Goal: Task Accomplishment & Management: Complete application form

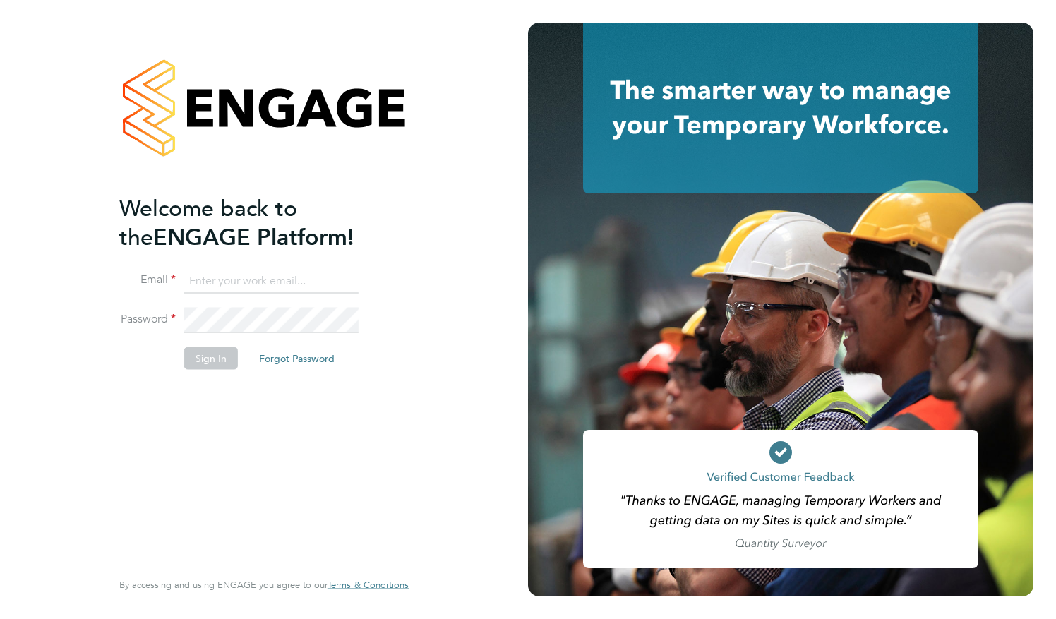
type input "[EMAIL_ADDRESS][DOMAIN_NAME]"
click at [209, 355] on button "Sign In" at bounding box center [211, 358] width 54 height 23
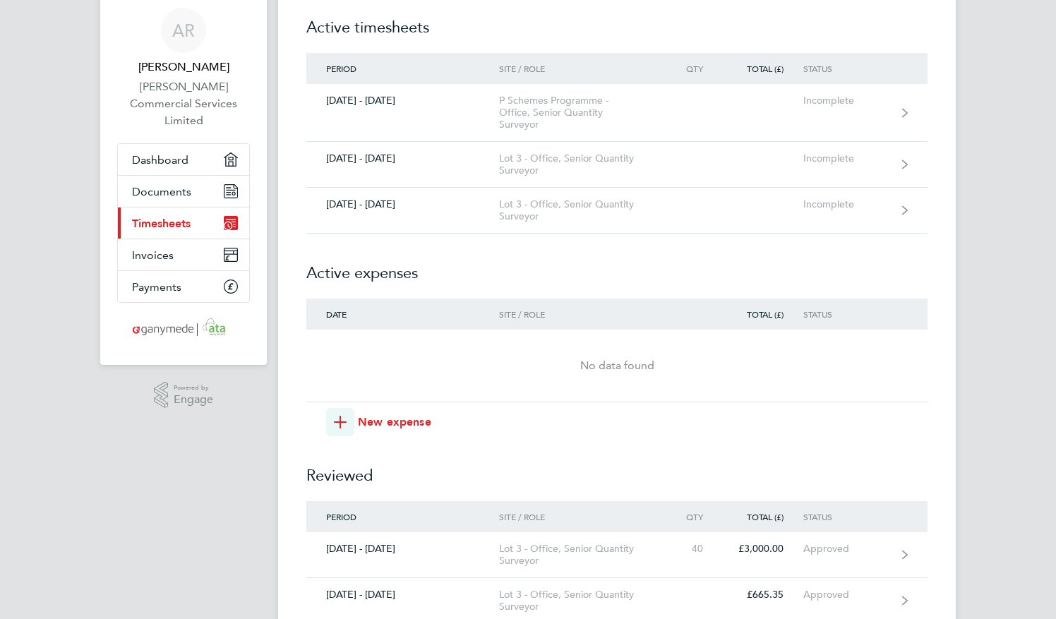
scroll to position [44, 0]
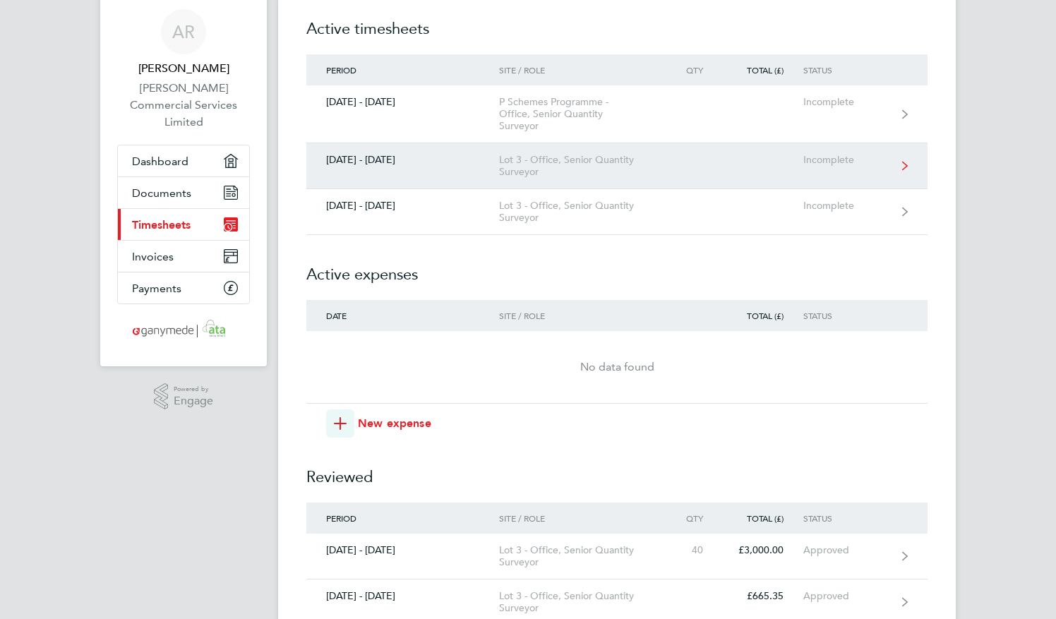
click at [534, 158] on div "Lot 3 - Office, Senior Quantity Surveyor" at bounding box center [580, 166] width 162 height 24
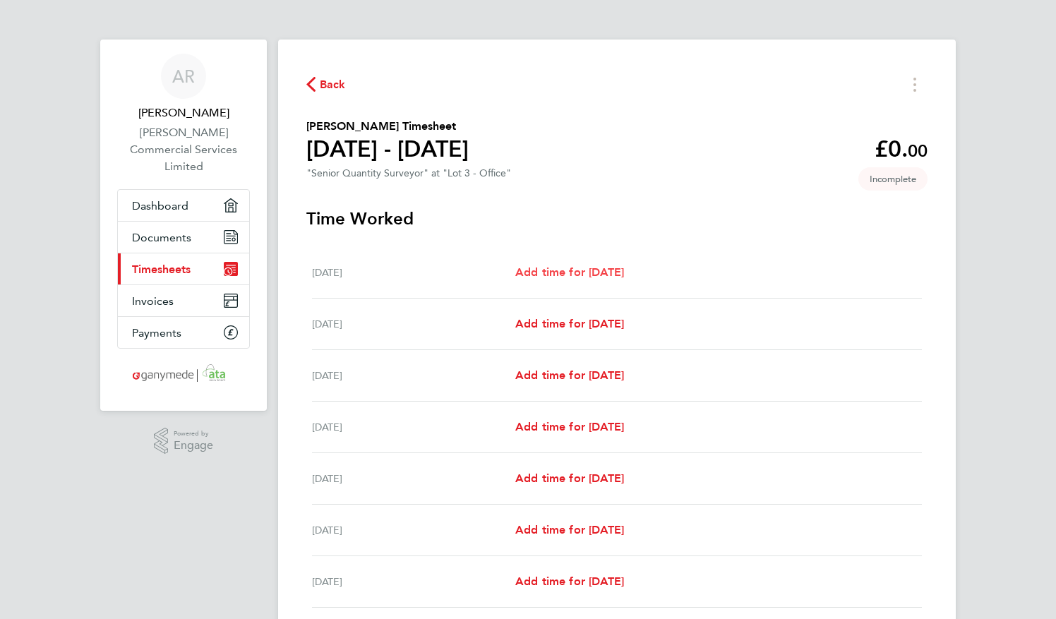
click at [551, 271] on span "Add time for Mon 22 Sep" at bounding box center [569, 271] width 109 height 13
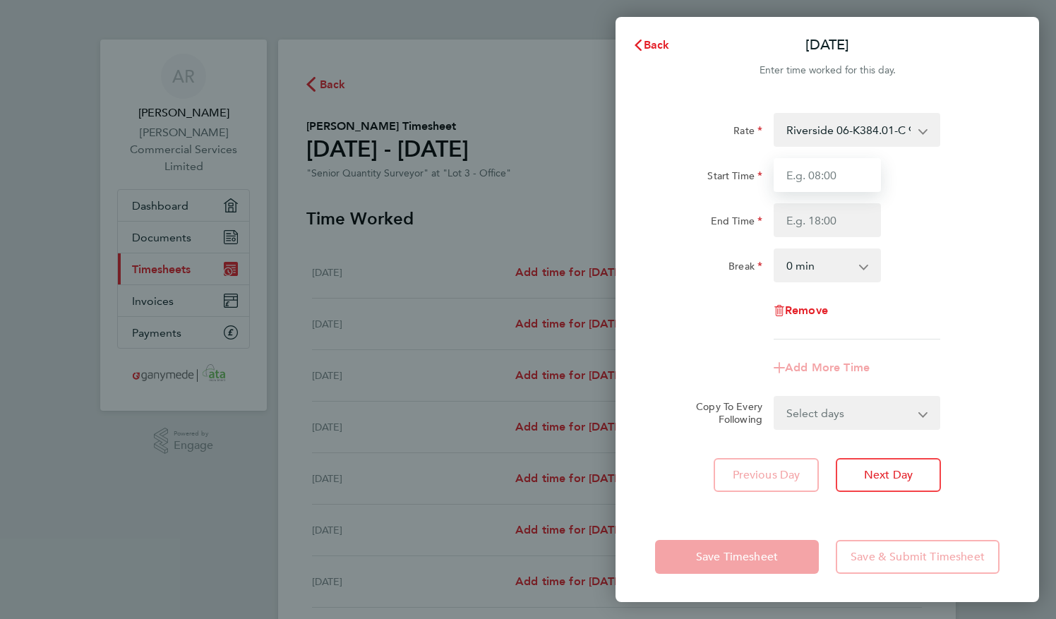
click at [834, 176] on input "Start Time" at bounding box center [827, 175] width 107 height 34
type input "08:30"
type input "17:00"
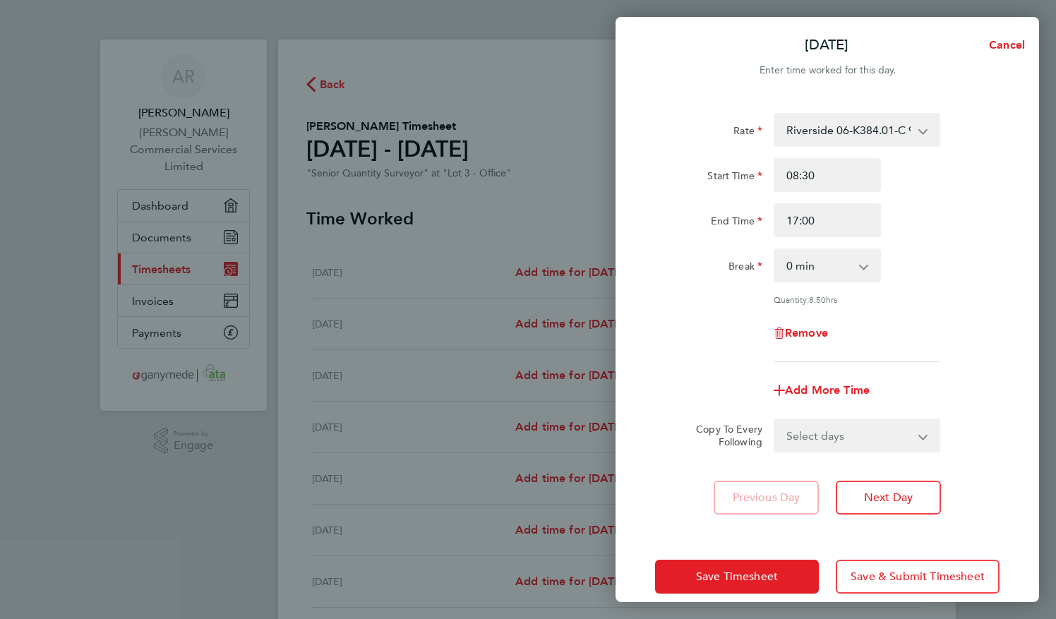
click at [834, 270] on select "0 min 15 min 30 min 45 min 60 min 75 min 90 min" at bounding box center [819, 265] width 88 height 31
select select "30"
click at [775, 250] on select "0 min 15 min 30 min 45 min 60 min 75 min 90 min" at bounding box center [819, 265] width 88 height 31
click at [920, 438] on select "Select days Day Weekday (Mon-Fri) Weekend (Sat-Sun) Tuesday Wednesday Thursday …" at bounding box center [849, 435] width 148 height 31
select select "WEEKDAY"
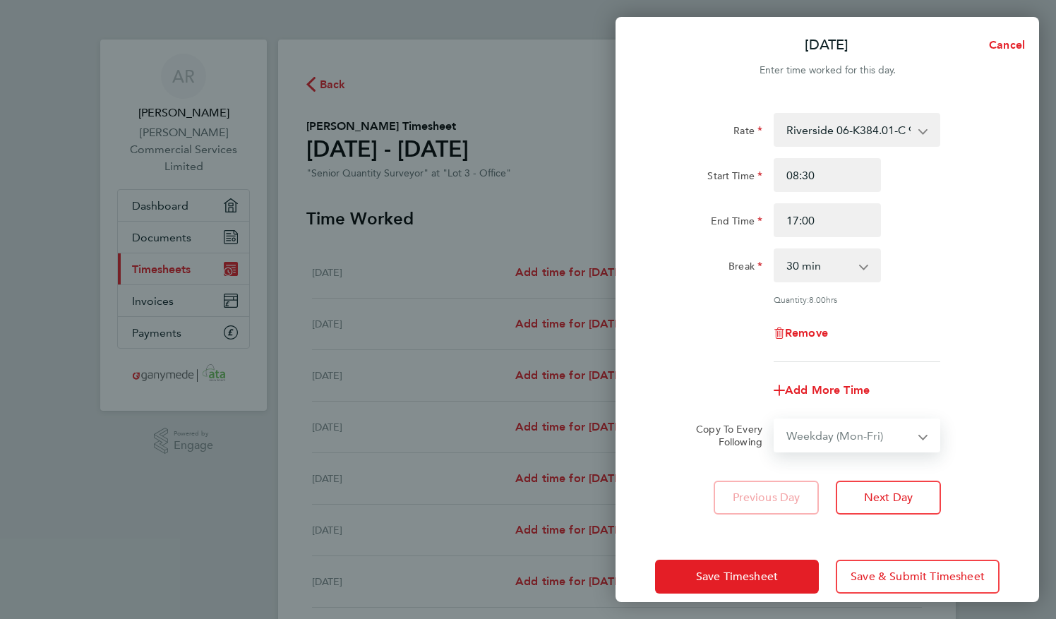
click at [775, 420] on select "Select days Day Weekday (Mon-Fri) Weekend (Sat-Sun) Tuesday Wednesday Thursday …" at bounding box center [849, 435] width 148 height 31
select select "2025-09-28"
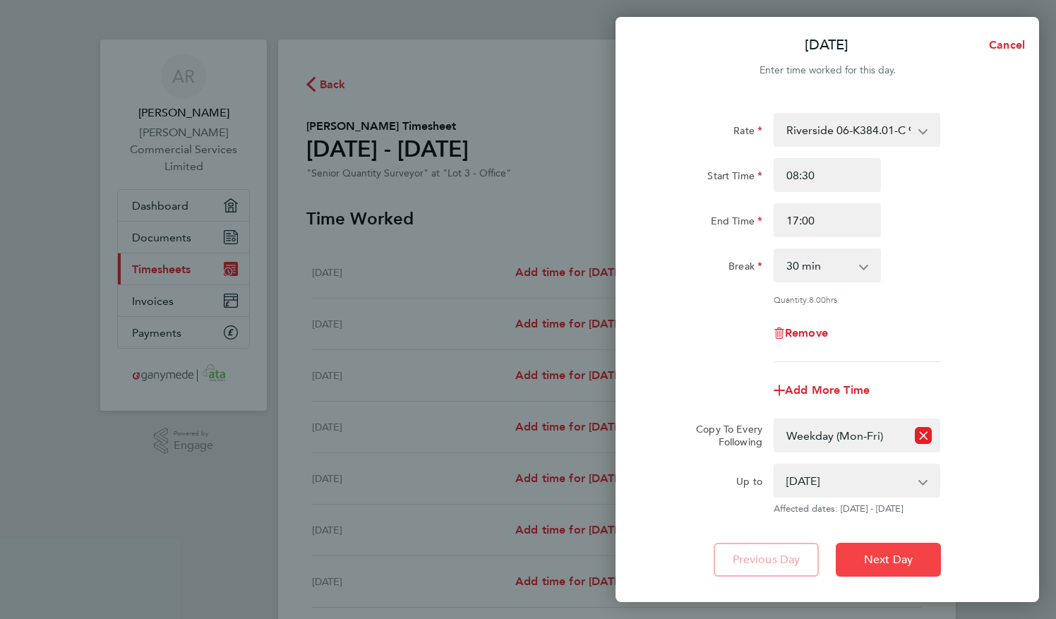
click at [896, 553] on span "Next Day" at bounding box center [888, 560] width 49 height 14
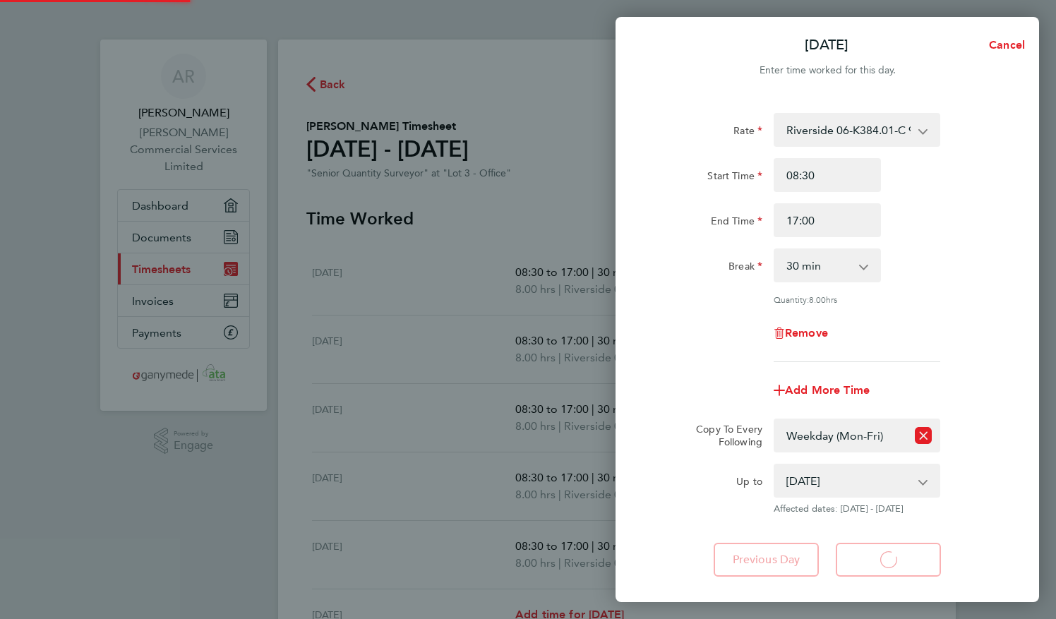
select select "30"
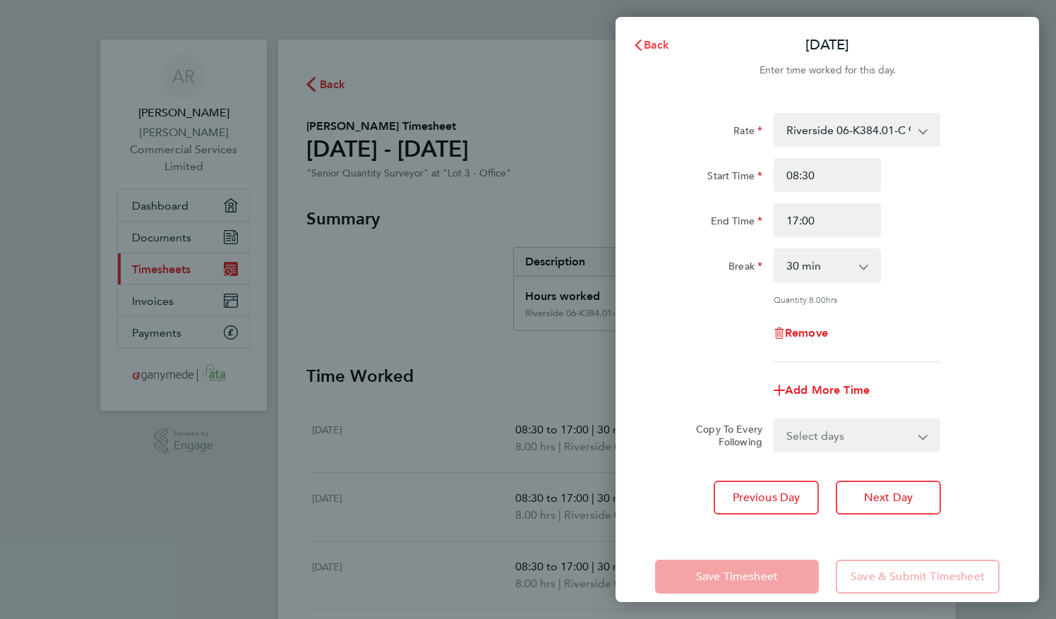
click at [658, 41] on span "Back" at bounding box center [657, 44] width 26 height 13
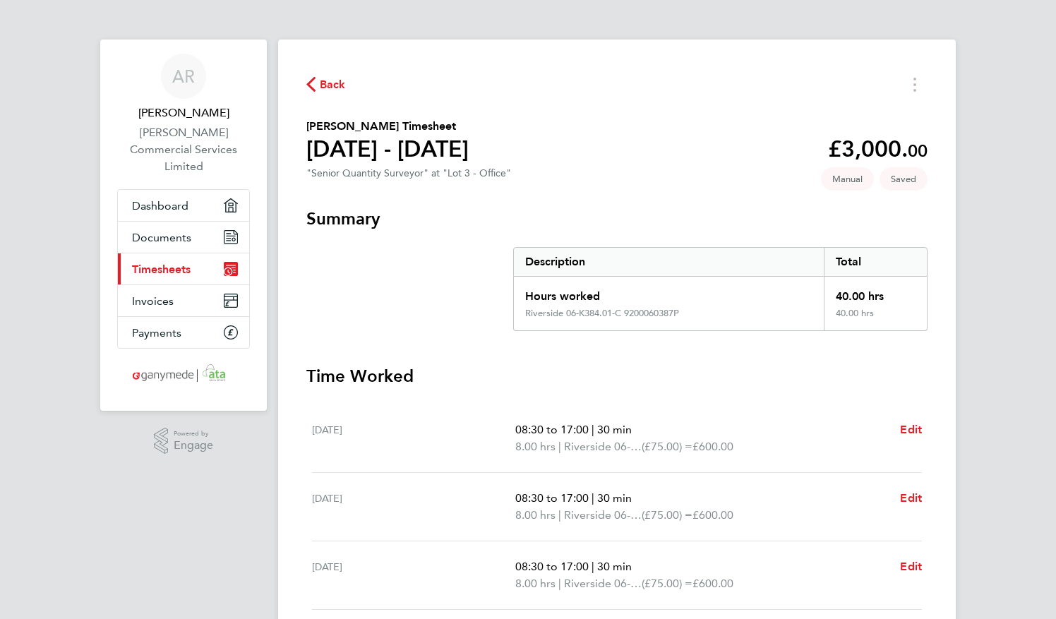
click at [913, 419] on div "Mon 22 Sep 08:30 to 17:00 | 30 min 8.00 hrs | Riverside 06-K384.01-C 9200060387…" at bounding box center [617, 438] width 610 height 68
click at [911, 435] on span "Edit" at bounding box center [911, 429] width 22 height 13
select select "30"
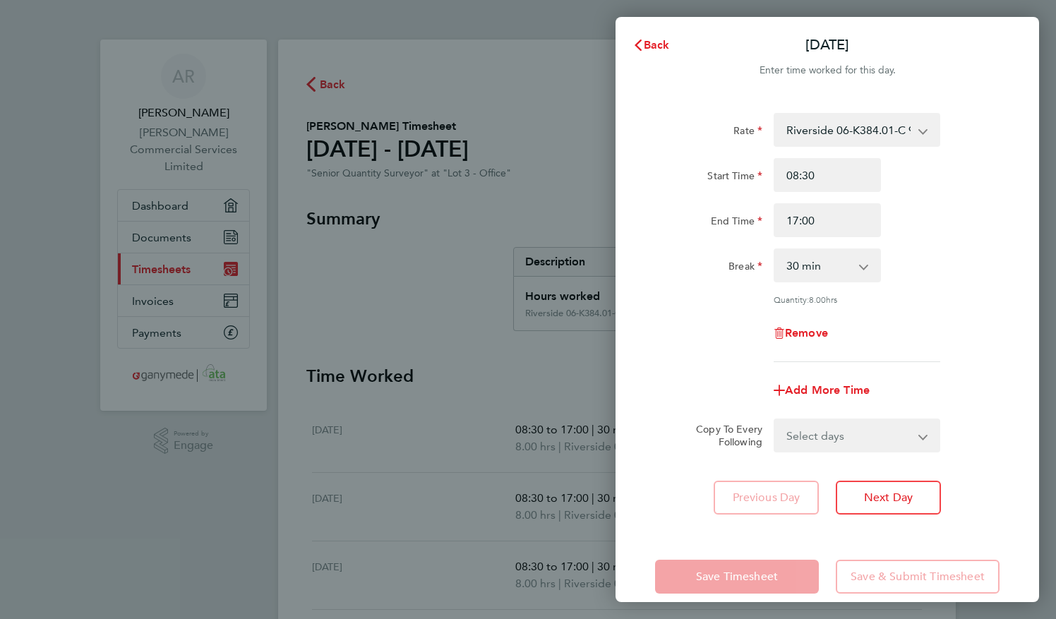
click at [568, 390] on div "Back Mon 22 Sep Enter time worked for this day. Rate Riverside 06-K384.01-C 920…" at bounding box center [528, 309] width 1056 height 619
click at [647, 44] on span "Back" at bounding box center [657, 44] width 26 height 13
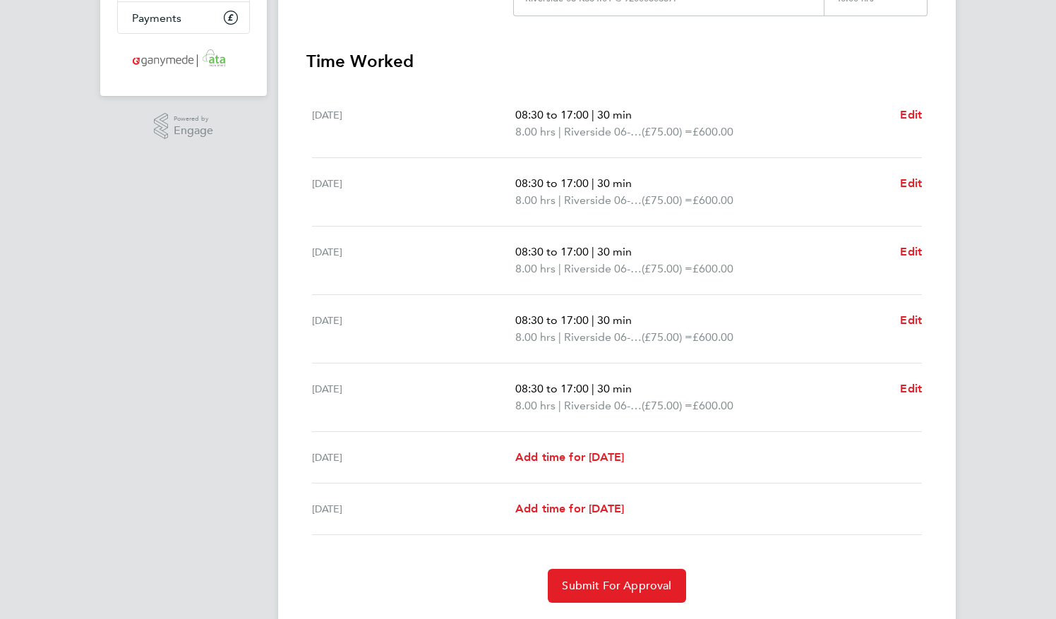
scroll to position [326, 0]
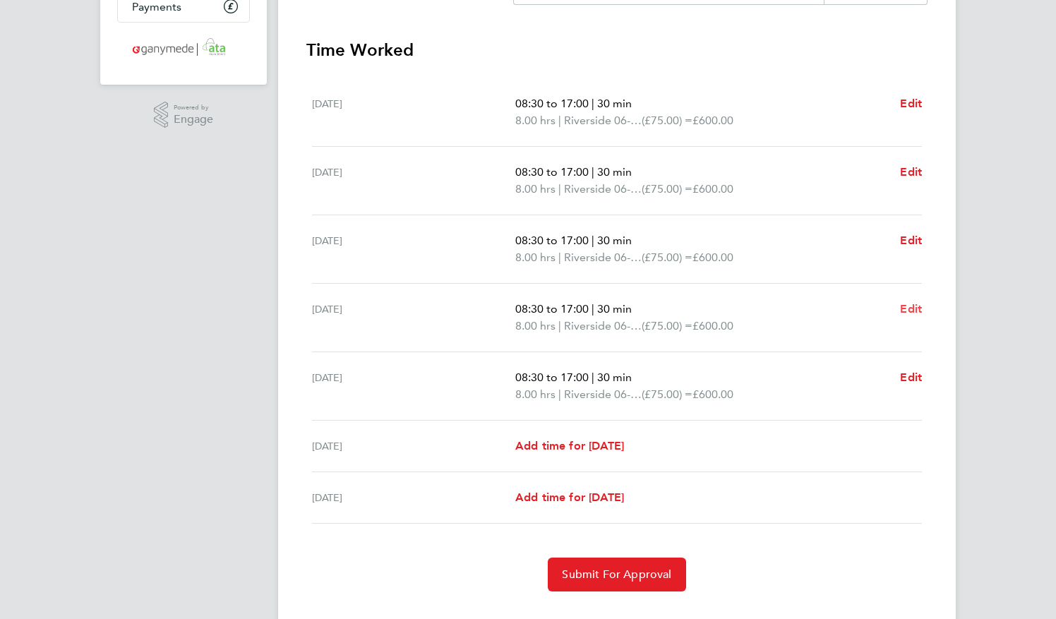
click at [914, 302] on span "Edit" at bounding box center [911, 308] width 22 height 13
select select "30"
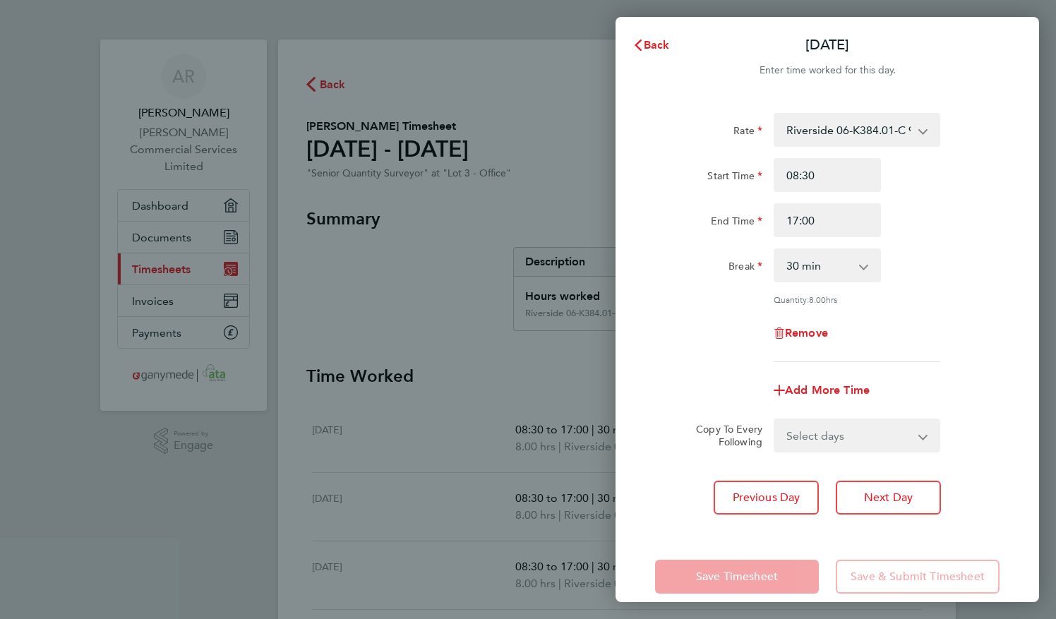
click at [860, 267] on select "0 min 15 min 30 min 45 min 60 min 75 min 90 min" at bounding box center [819, 265] width 88 height 31
click at [775, 250] on select "0 min 15 min 30 min 45 min 60 min 75 min 90 min" at bounding box center [819, 265] width 88 height 31
click at [870, 133] on select "Riverside 06-K384.01-C 9200060387P - 75.00 Burstow Flow 03-J991.01-C 9200020191…" at bounding box center [848, 129] width 147 height 31
select select "30"
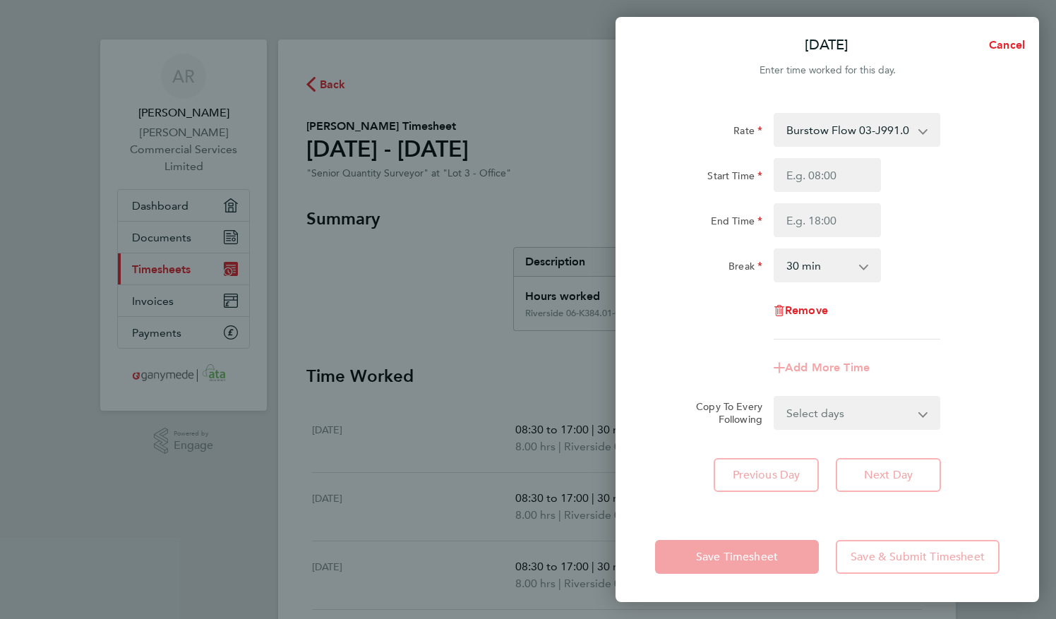
click at [728, 552] on app-form-button "Save Timesheet" at bounding box center [741, 557] width 172 height 34
click at [853, 178] on input "Start Time" at bounding box center [827, 175] width 107 height 34
type input "08:30"
click at [827, 220] on input "End Time" at bounding box center [827, 220] width 107 height 34
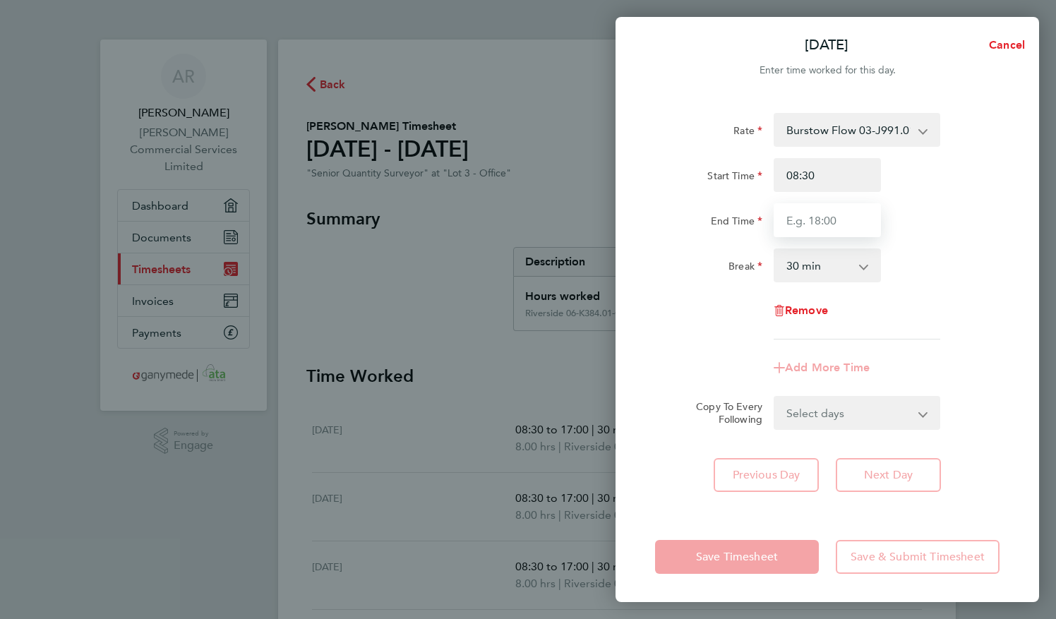
type input "17:00"
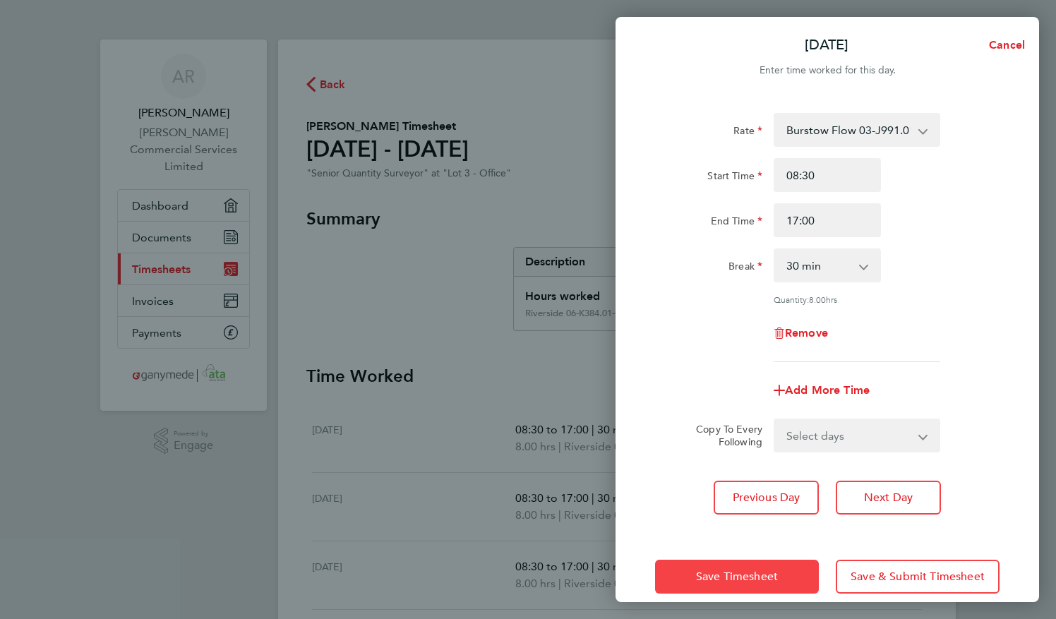
click at [755, 577] on span "Save Timesheet" at bounding box center [737, 577] width 82 height 14
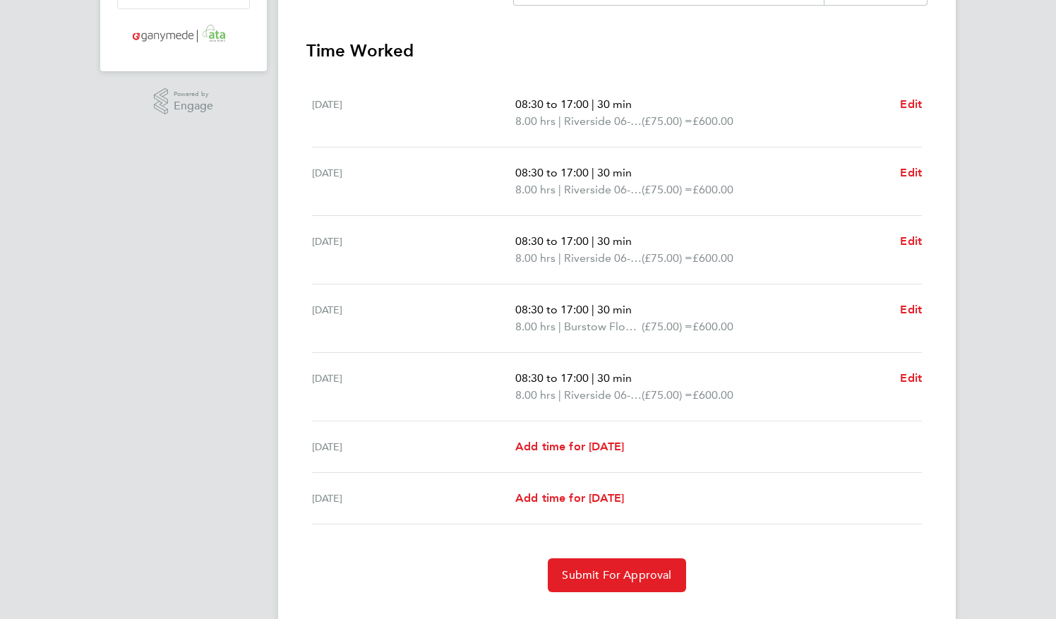
scroll to position [337, 0]
click at [911, 174] on span "Edit" at bounding box center [911, 174] width 22 height 13
select select "30"
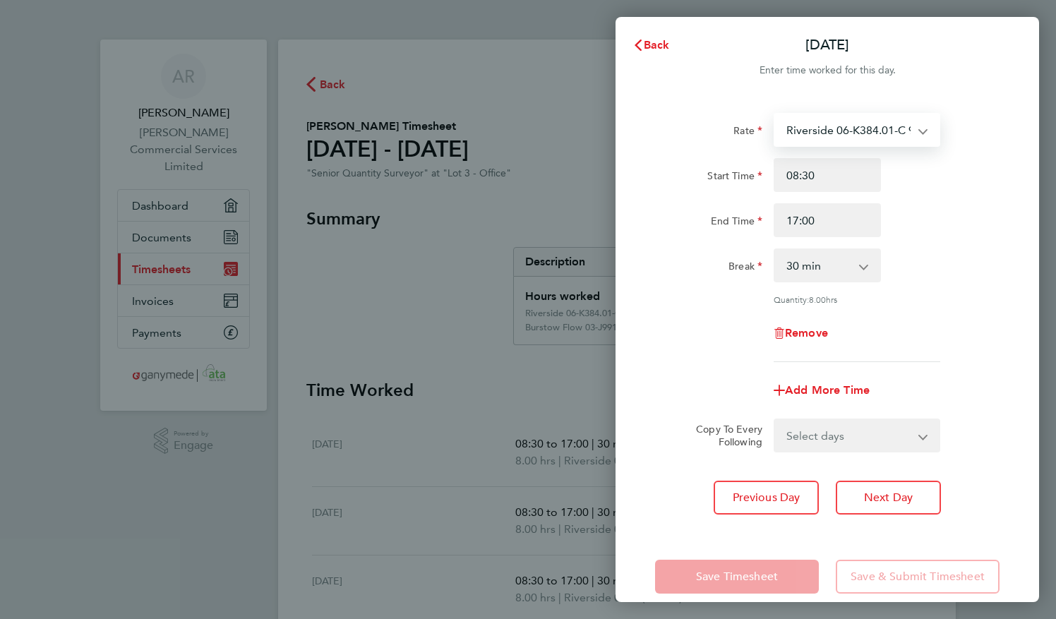
click at [920, 131] on select "Riverside 06-K384.01-C 9200060387P - 75.00 Burstow Flow 03-J991.01-C 9200020191…" at bounding box center [848, 129] width 147 height 31
select select "30"
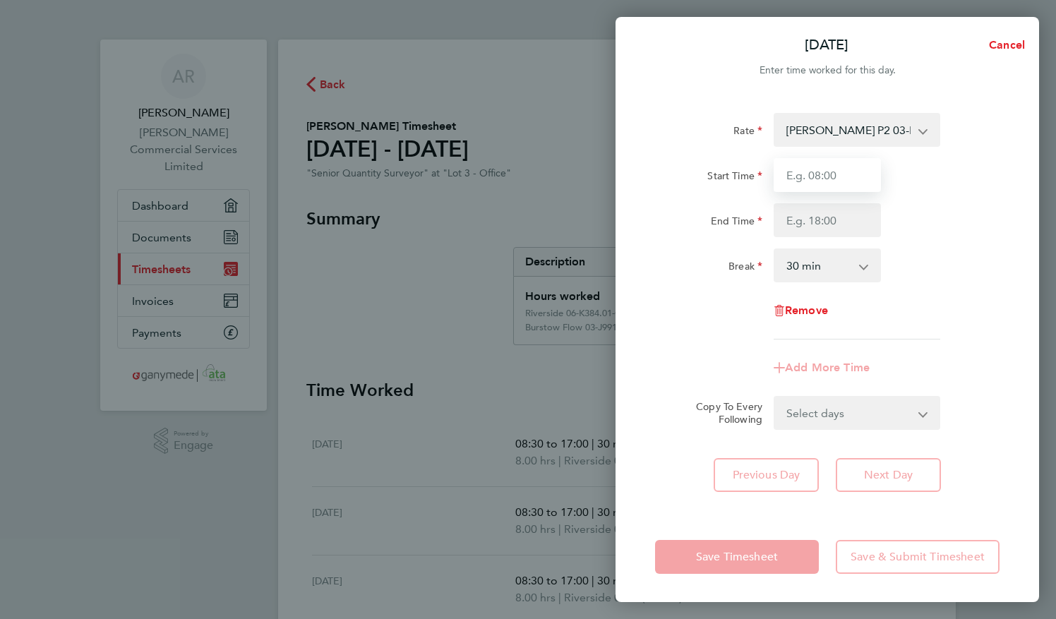
click at [822, 172] on input "Start Time" at bounding box center [827, 175] width 107 height 34
type input "08:30"
click at [825, 221] on input "End Time" at bounding box center [827, 220] width 107 height 34
type input "17:00"
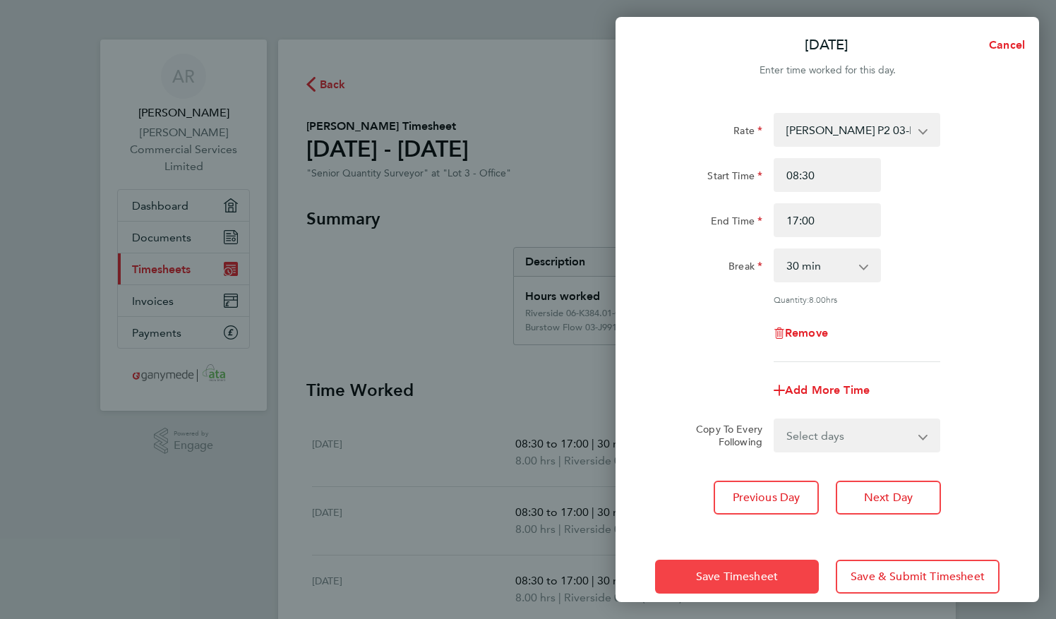
click at [739, 576] on span "Save Timesheet" at bounding box center [737, 577] width 82 height 14
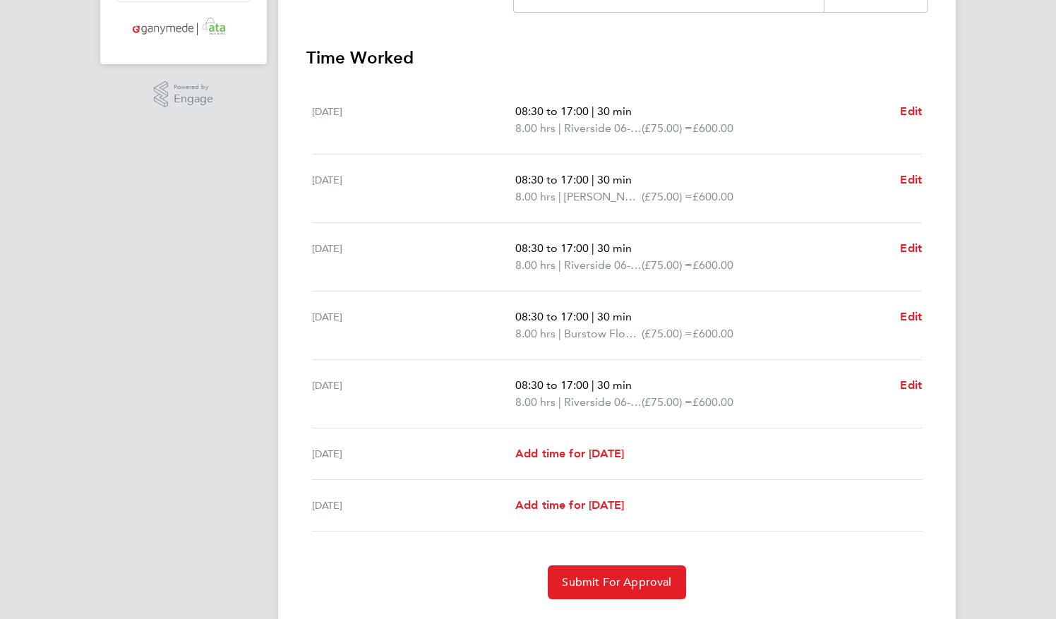
scroll to position [358, 0]
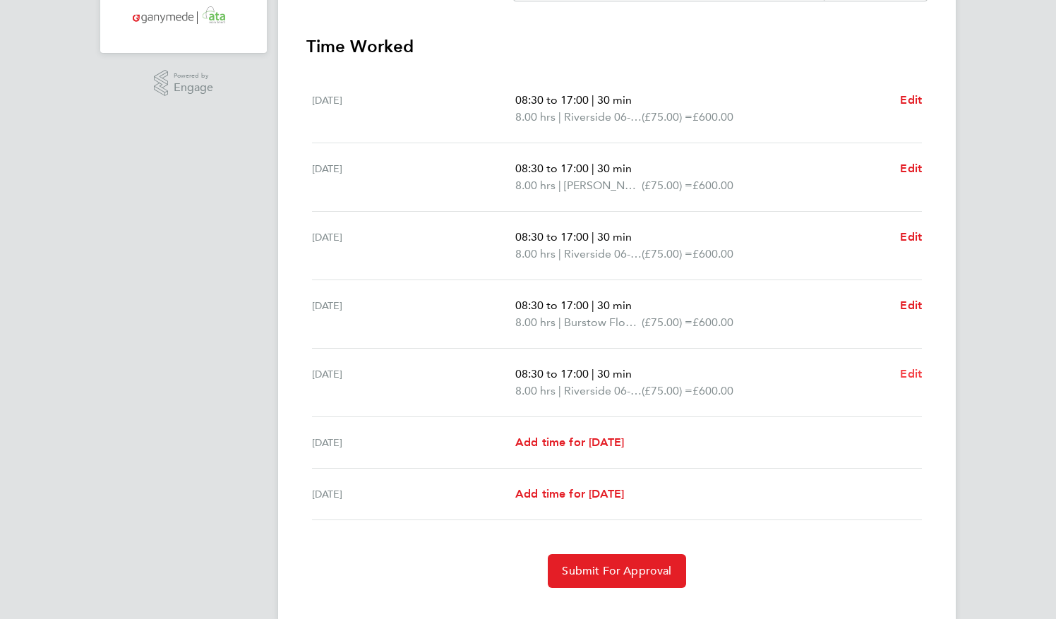
click at [912, 373] on span "Edit" at bounding box center [911, 373] width 22 height 13
select select "30"
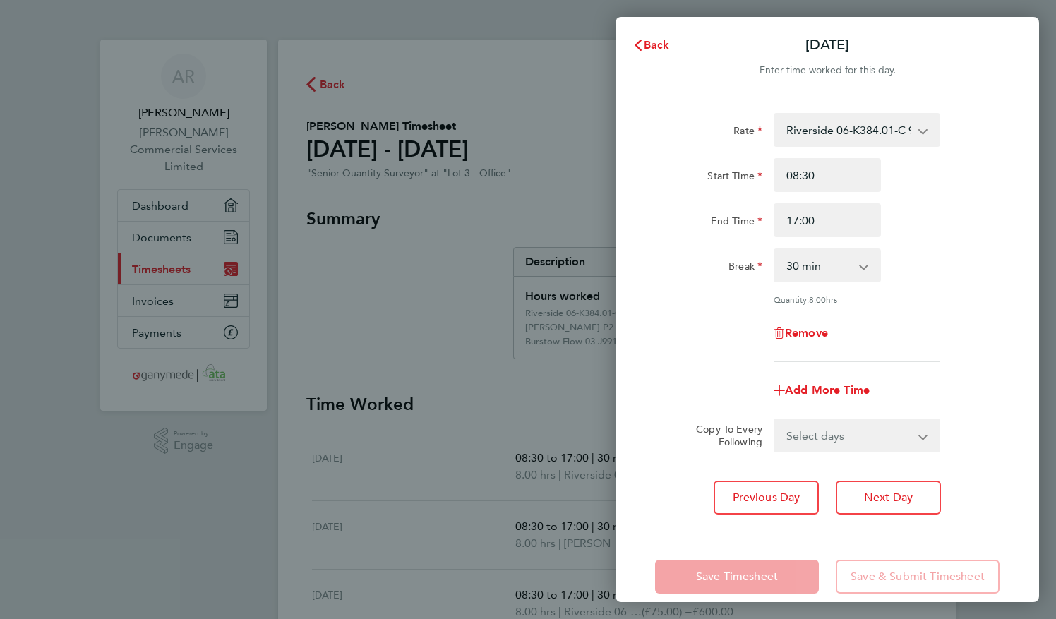
click at [829, 134] on select "Riverside 06-K384.01-C 9200060387P - 75.00 Burstow Flow 03-J991.01-C 9200020191…" at bounding box center [848, 129] width 147 height 31
select select "30"
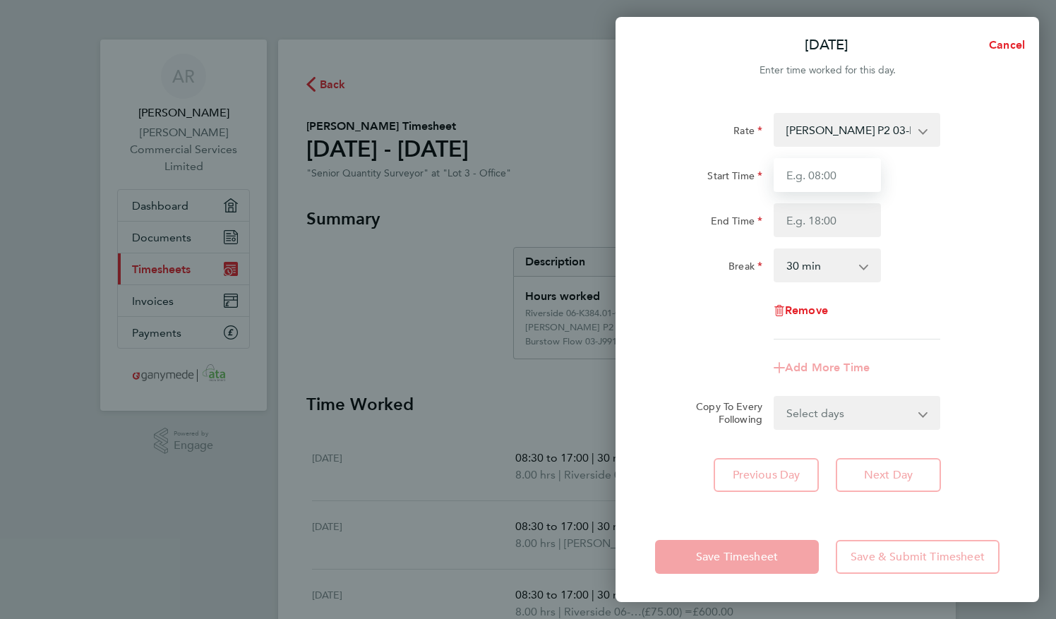
click at [817, 167] on input "Start Time" at bounding box center [827, 175] width 107 height 34
type input "08:30"
click at [822, 225] on input "End Time" at bounding box center [827, 220] width 107 height 34
type input "17:00"
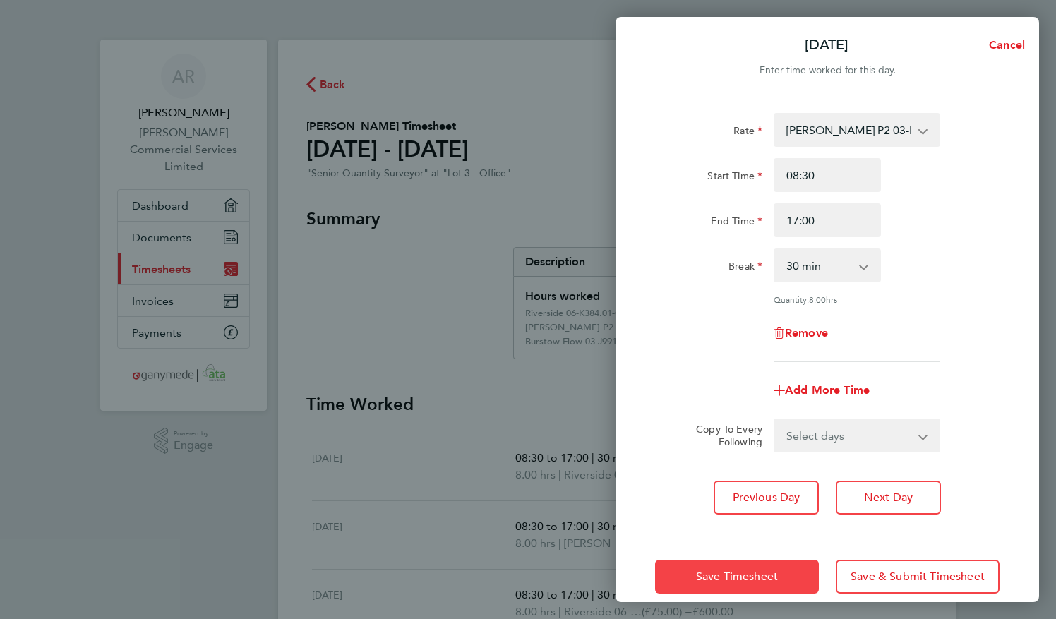
click at [767, 580] on span "Save Timesheet" at bounding box center [737, 577] width 82 height 14
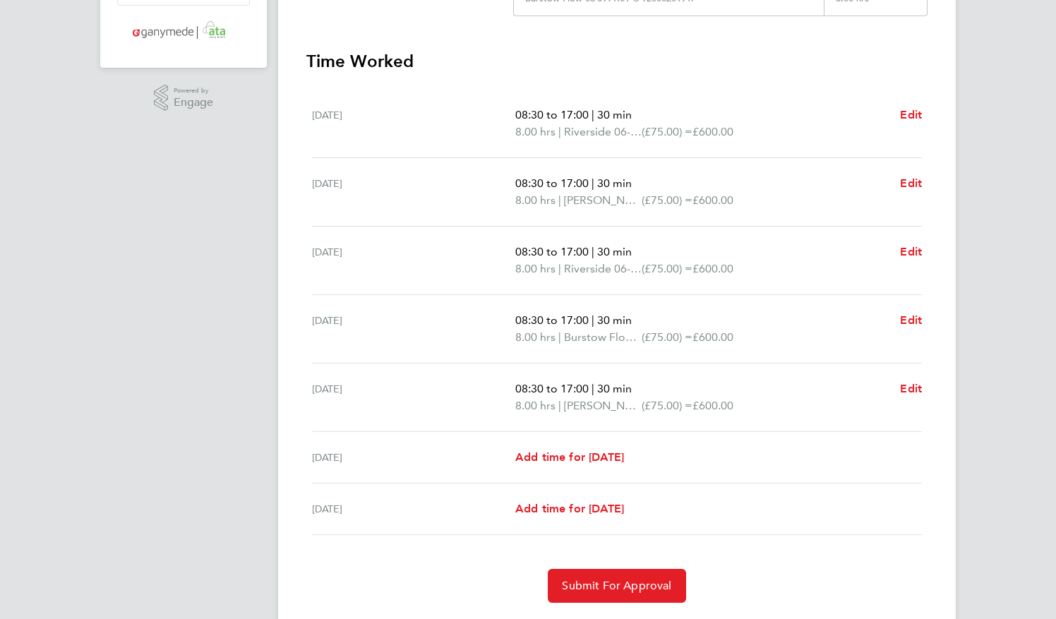
scroll to position [381, 0]
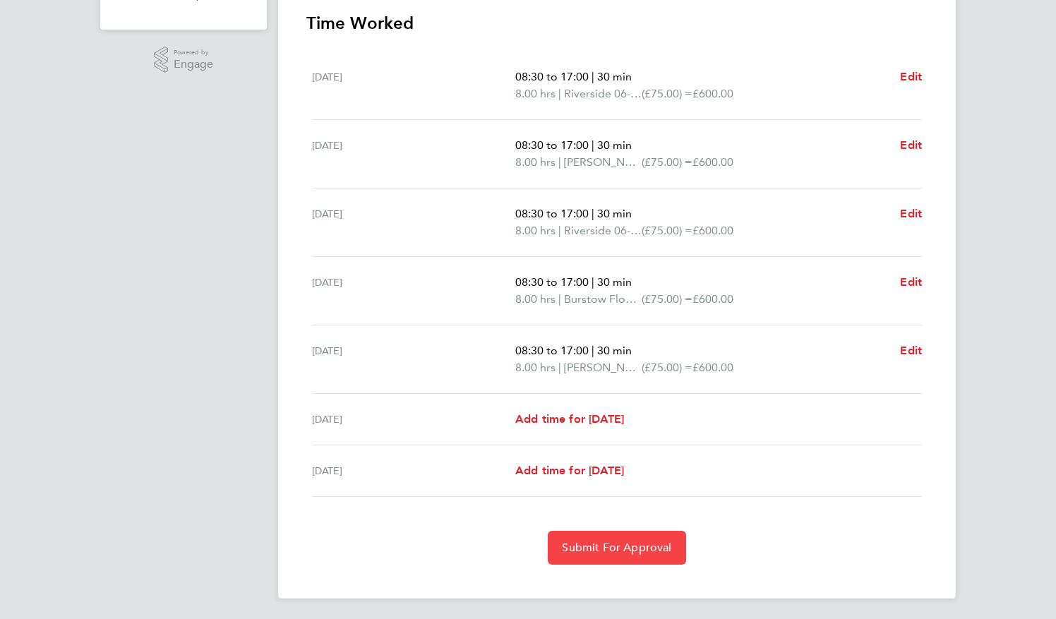
click at [600, 541] on span "Submit For Approval" at bounding box center [616, 548] width 109 height 14
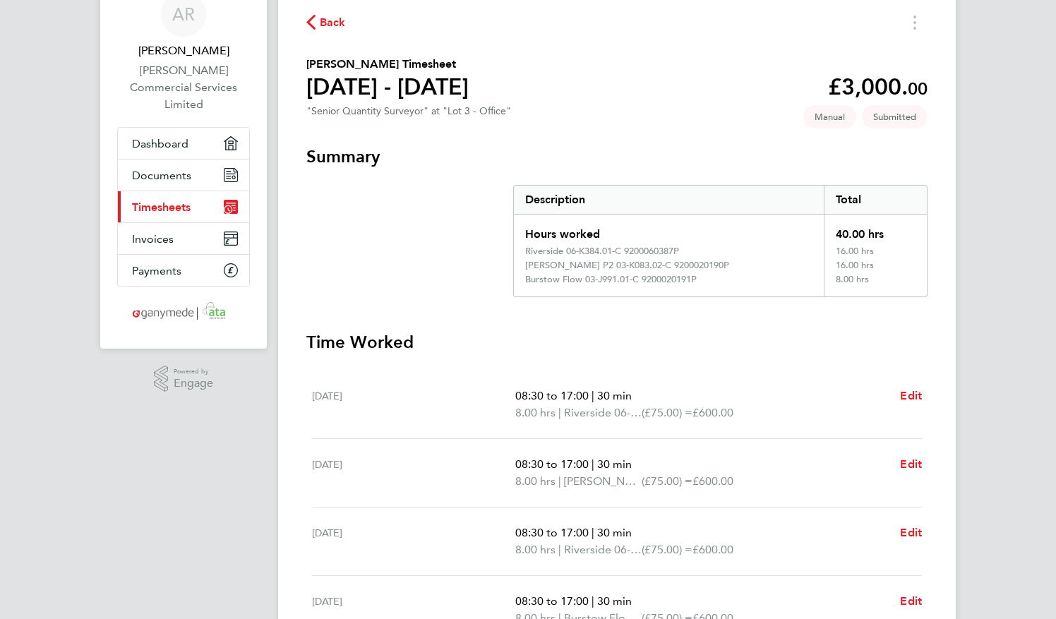
scroll to position [0, 0]
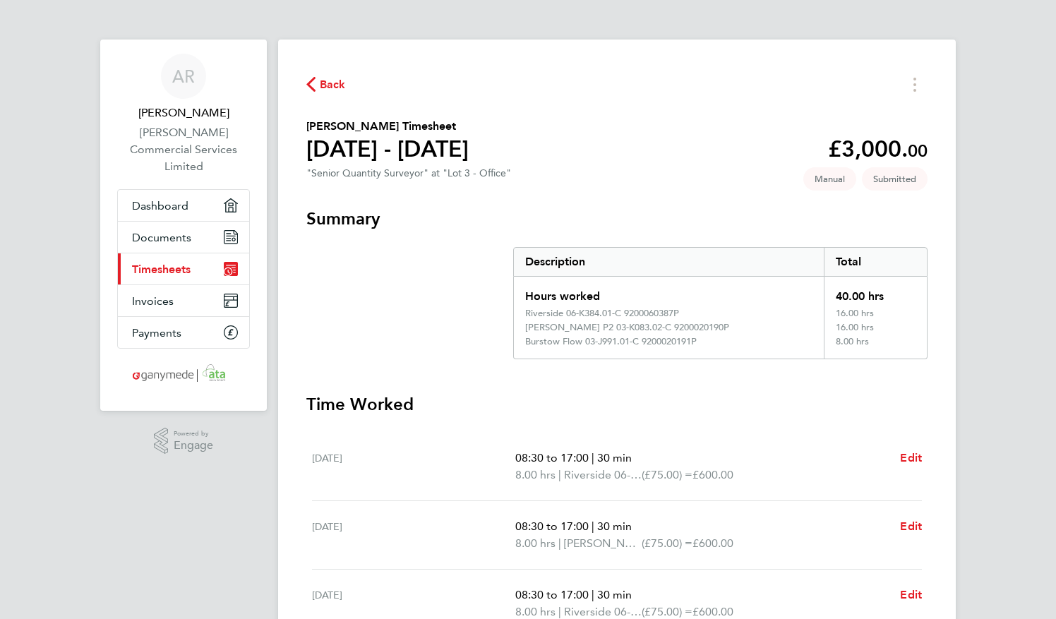
click at [167, 263] on span "Timesheets" at bounding box center [161, 269] width 59 height 13
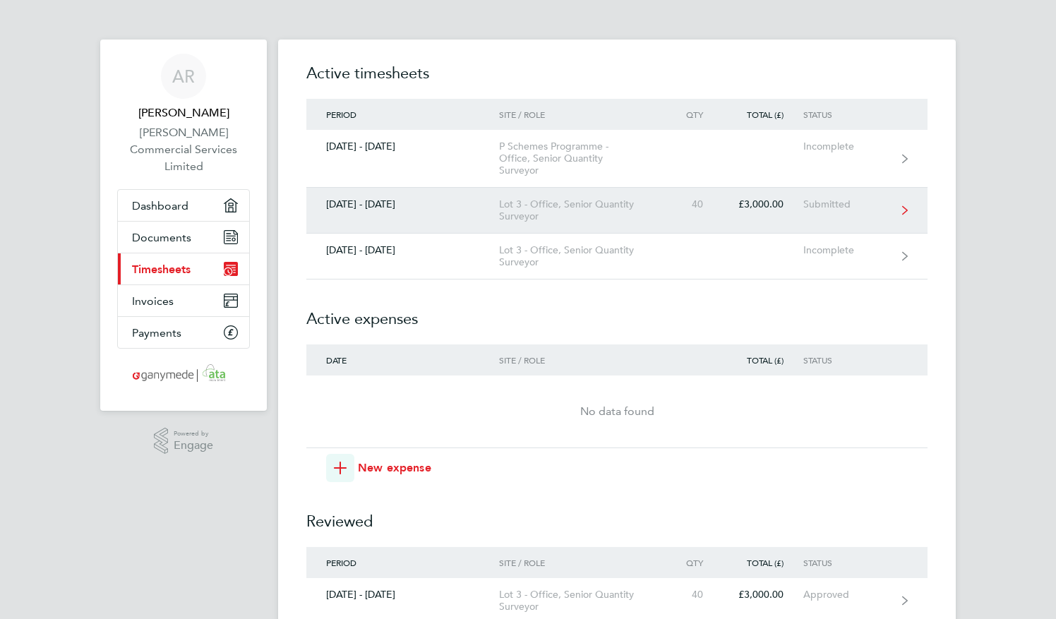
click at [484, 208] on div "22 - 28 Sept 2025" at bounding box center [402, 204] width 193 height 12
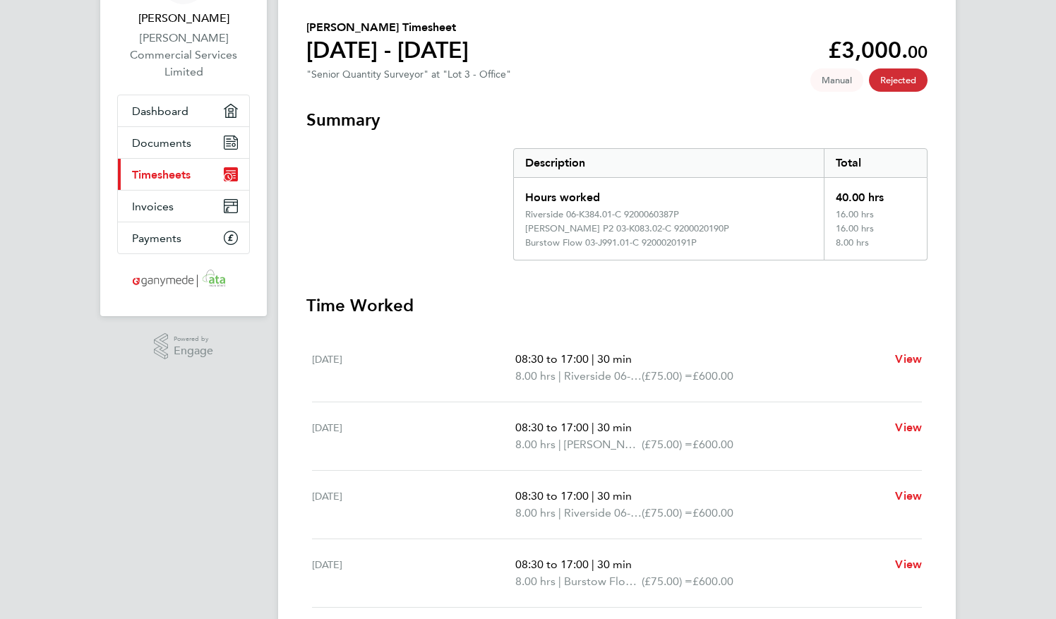
scroll to position [83, 0]
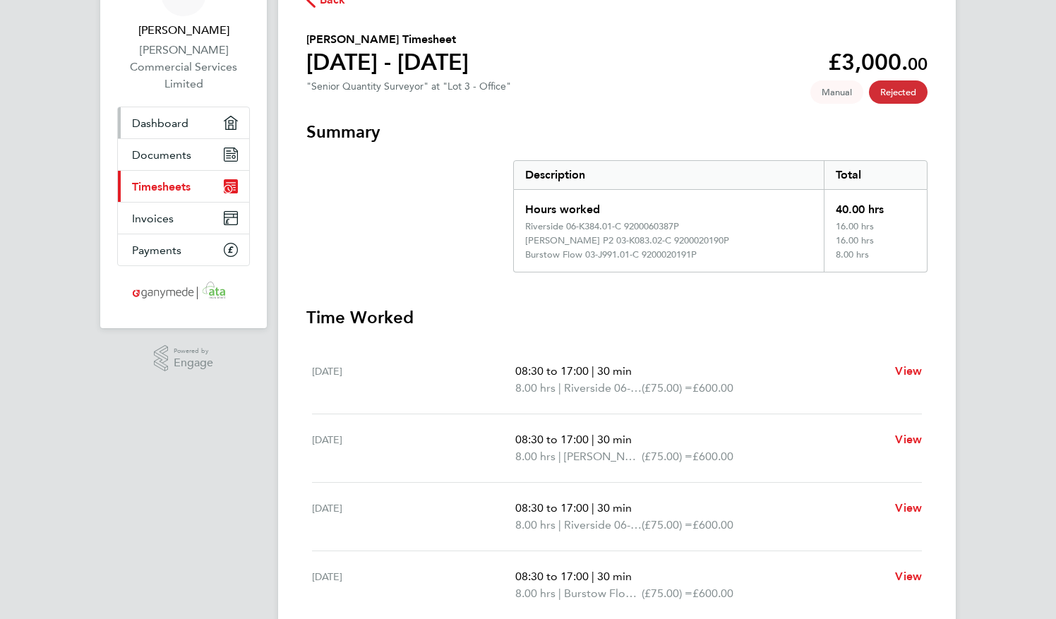
click at [158, 116] on span "Dashboard" at bounding box center [160, 122] width 56 height 13
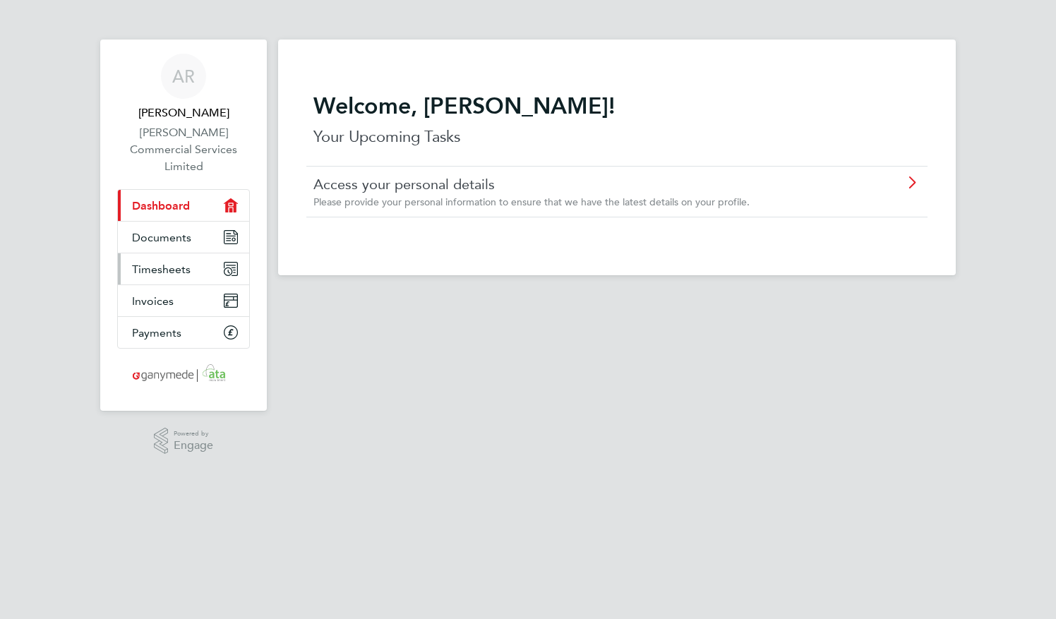
click at [155, 263] on span "Timesheets" at bounding box center [161, 269] width 59 height 13
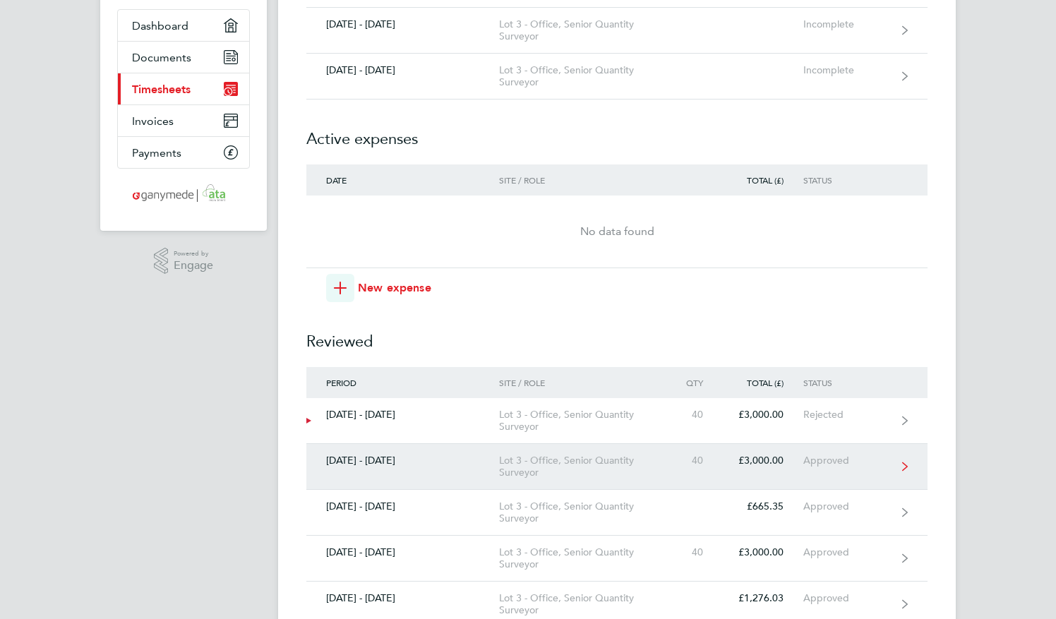
scroll to position [181, 0]
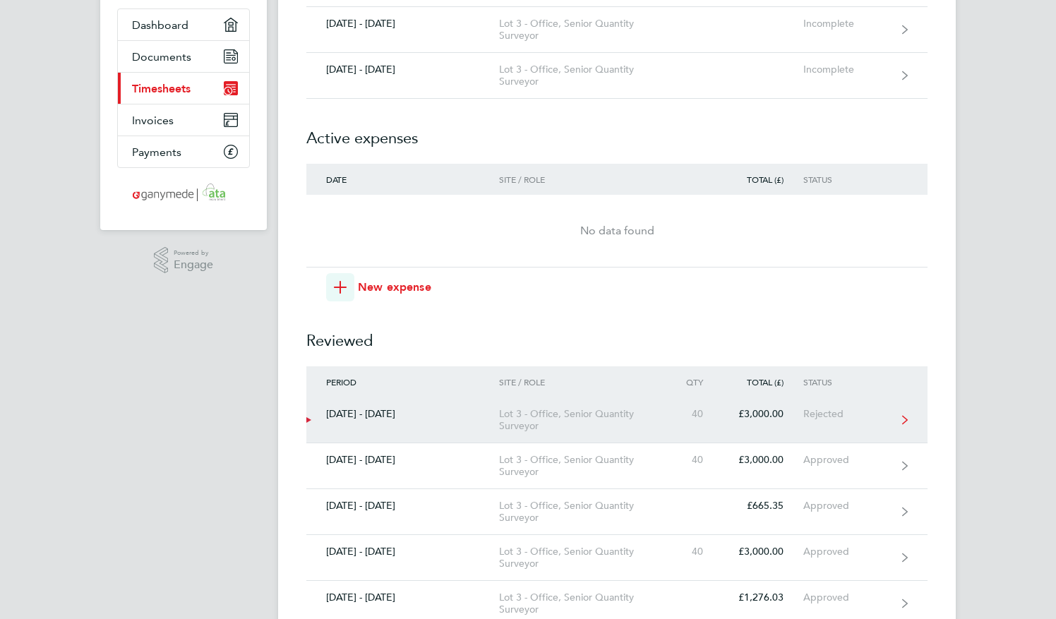
click at [902, 421] on icon at bounding box center [905, 420] width 6 height 10
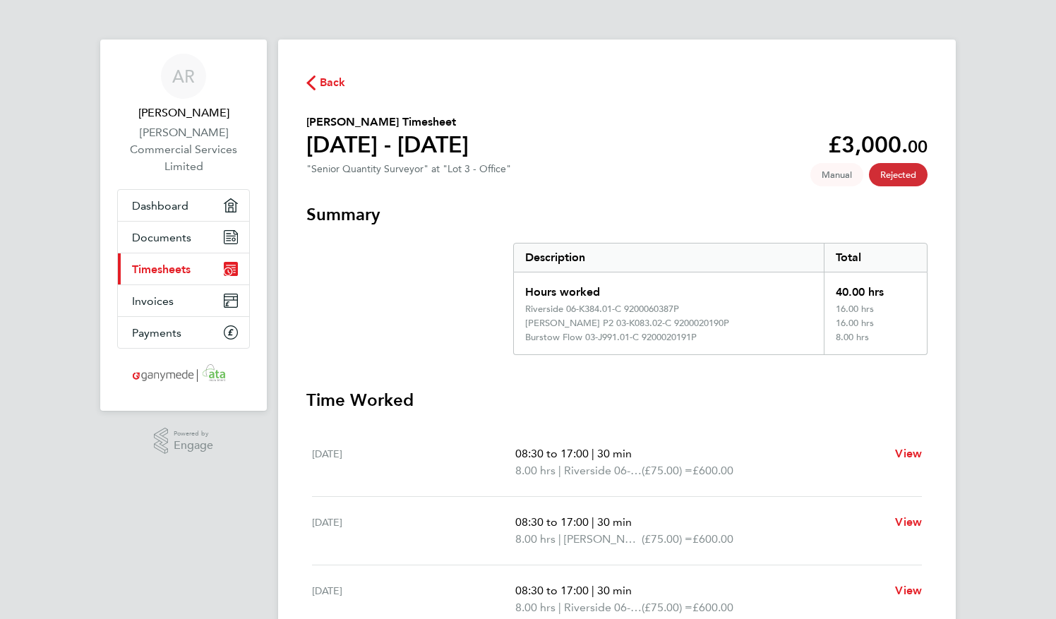
click at [154, 263] on span "Timesheets" at bounding box center [161, 269] width 59 height 13
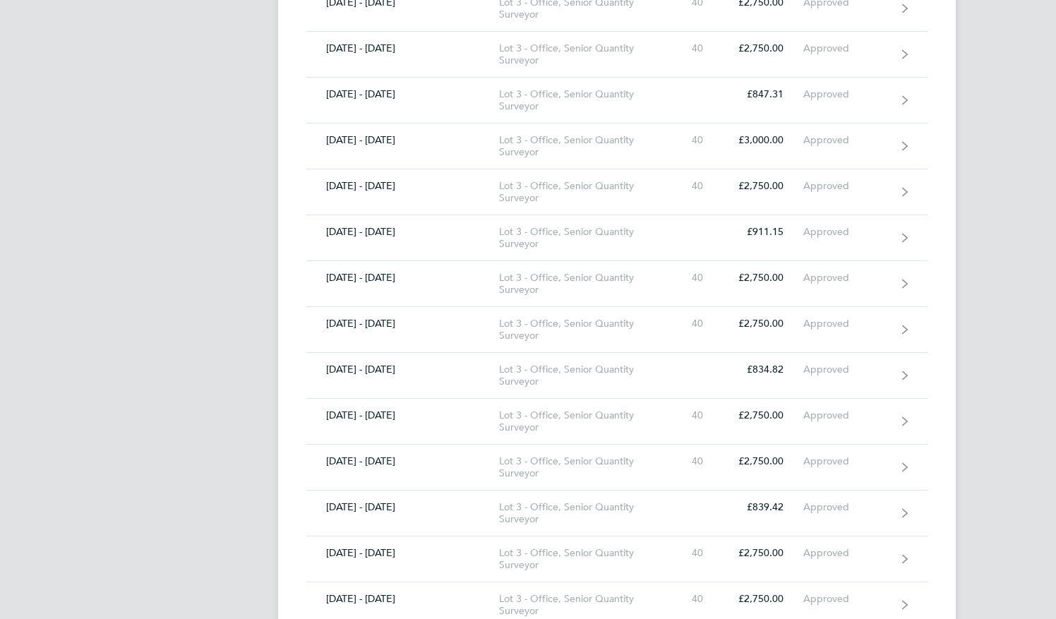
scroll to position [4262, 0]
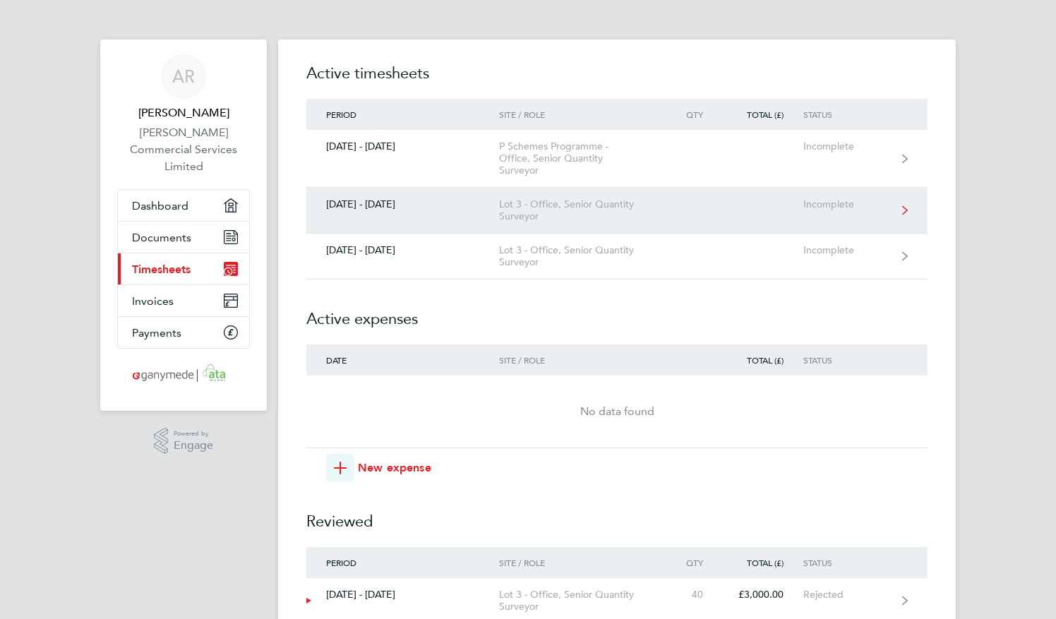
click at [610, 208] on div "Lot 3 - Office, Senior Quantity Surveyor" at bounding box center [580, 210] width 162 height 24
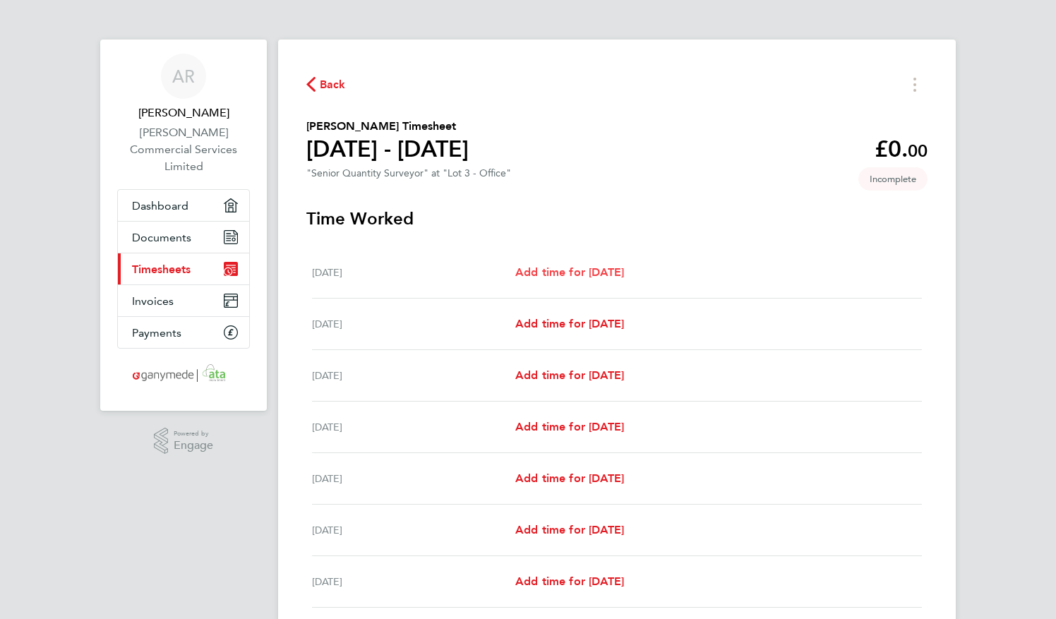
click at [594, 272] on span "Add time for Mon 22 Sep" at bounding box center [569, 271] width 109 height 13
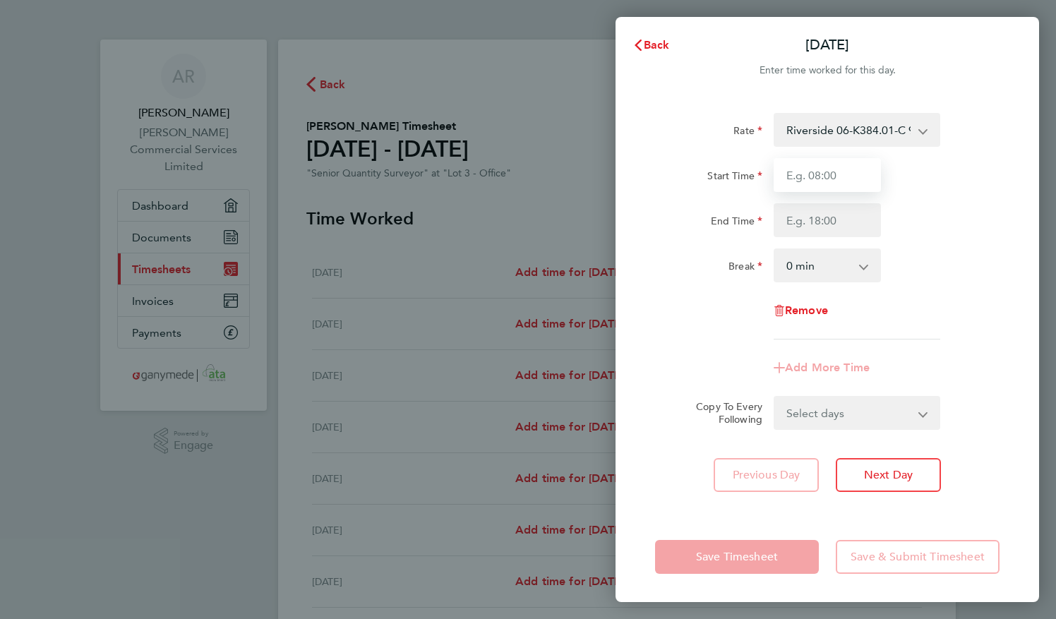
click at [819, 176] on input "Start Time" at bounding box center [827, 175] width 107 height 34
type input "08:30"
type input "17:00"
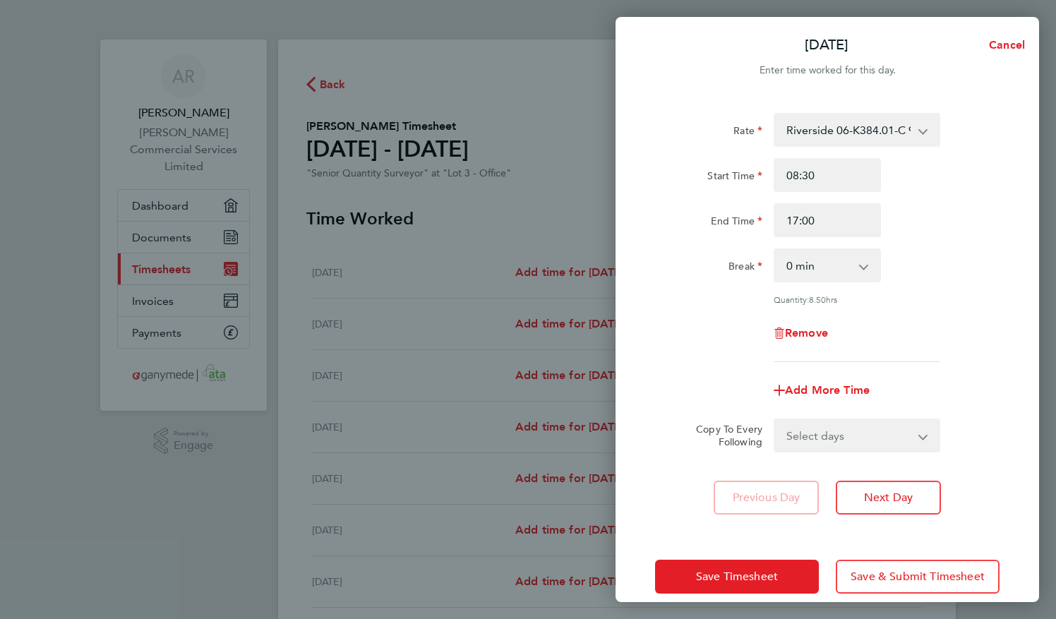
click at [816, 268] on select "0 min 15 min 30 min 45 min 60 min 75 min 90 min" at bounding box center [819, 265] width 88 height 31
select select "30"
click at [775, 250] on select "0 min 15 min 30 min 45 min 60 min 75 min 90 min" at bounding box center [819, 265] width 88 height 31
click at [920, 438] on select "Select days Day Weekday (Mon-Fri) Weekend (Sat-Sun) Tuesday Wednesday Thursday …" at bounding box center [849, 435] width 148 height 31
select select "WEEKDAY"
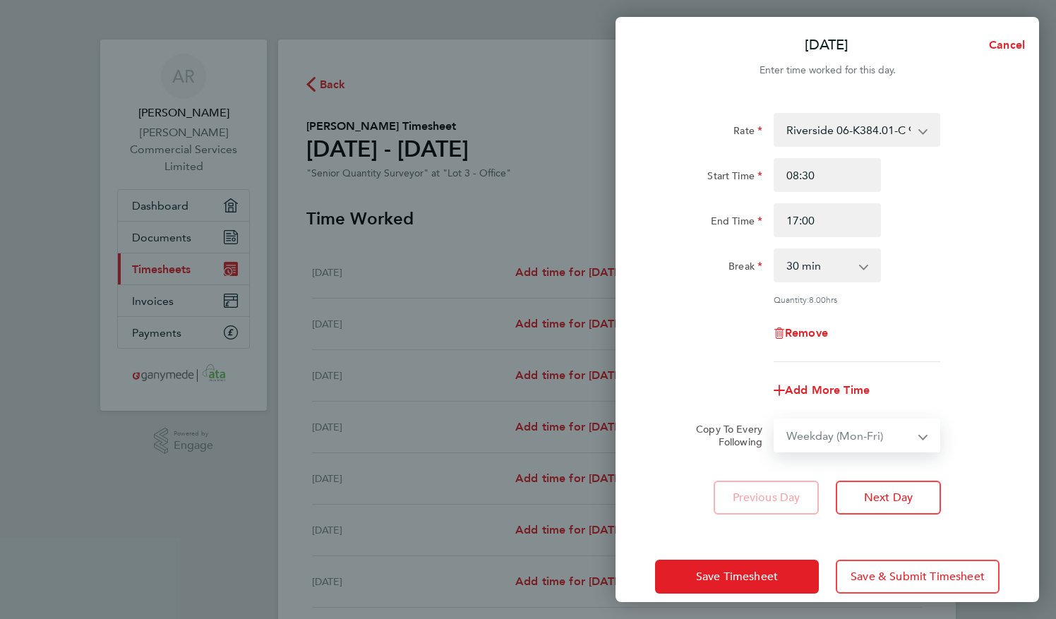
click at [775, 420] on select "Select days Day Weekday (Mon-Fri) Weekend (Sat-Sun) Tuesday Wednesday Thursday …" at bounding box center [849, 435] width 148 height 31
select select "2025-09-28"
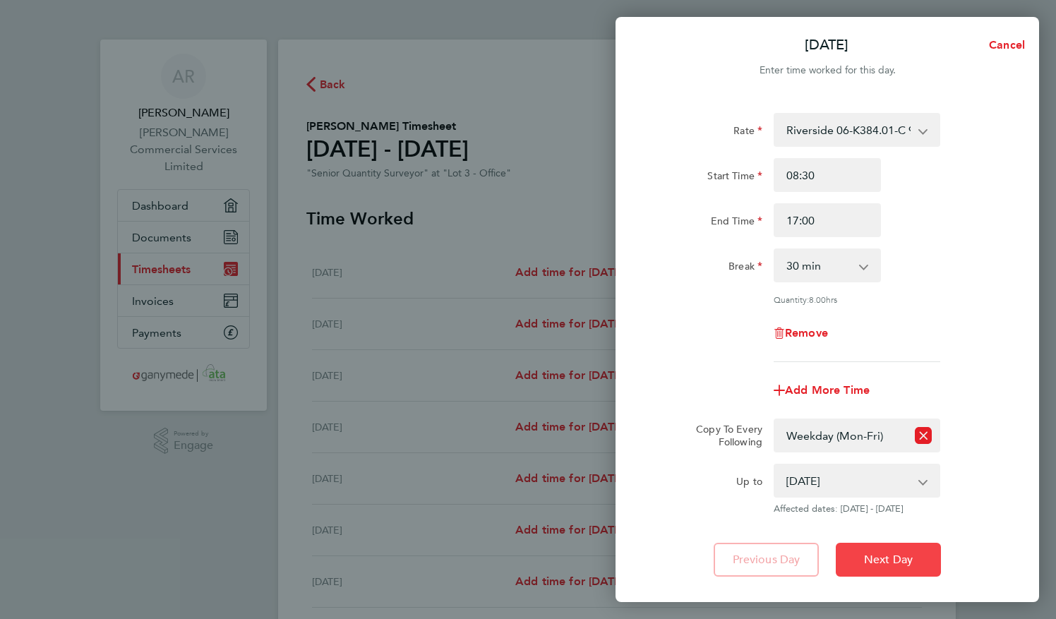
click at [898, 560] on span "Next Day" at bounding box center [888, 560] width 49 height 14
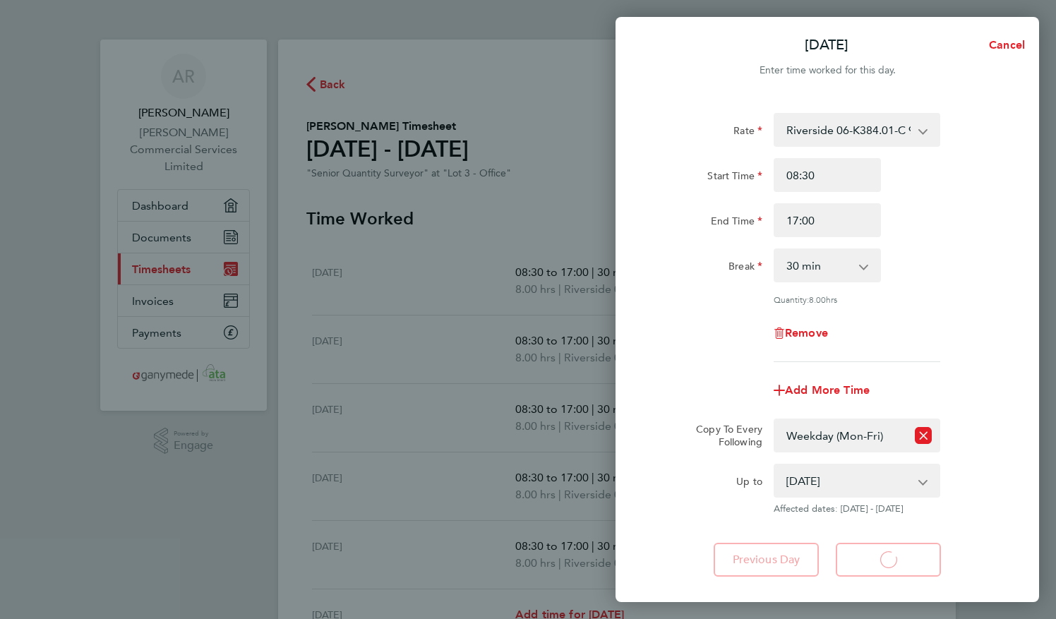
select select "30"
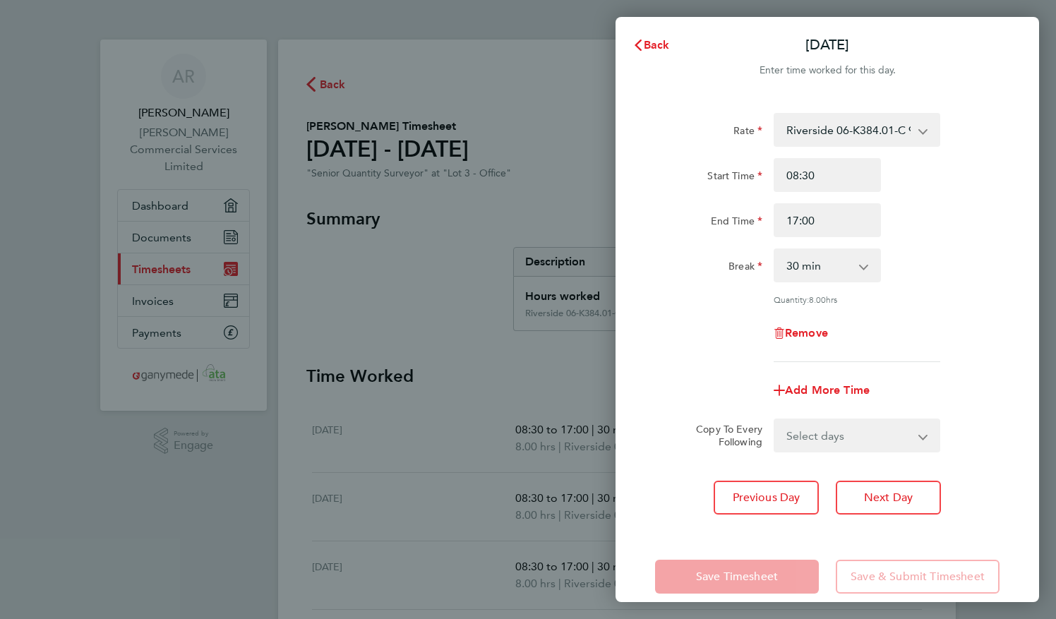
click at [447, 263] on div "Back Tue 23 Sep Enter time worked for this day. Rate Riverside 06-K384.01-C 920…" at bounding box center [528, 309] width 1056 height 619
click at [651, 45] on span "Back" at bounding box center [657, 44] width 26 height 13
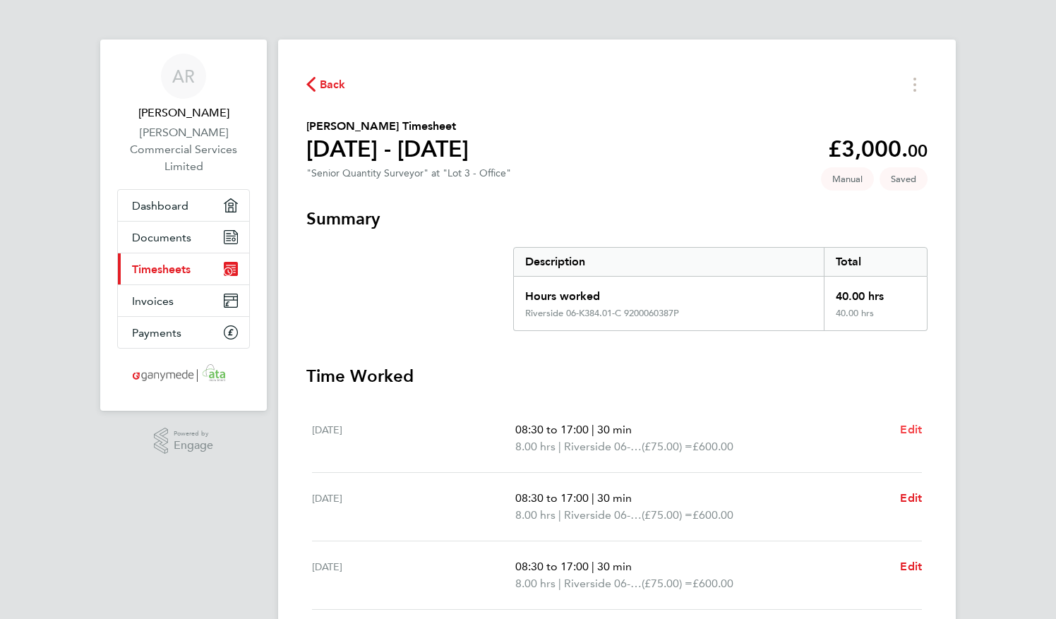
click at [908, 429] on span "Edit" at bounding box center [911, 429] width 22 height 13
select select "30"
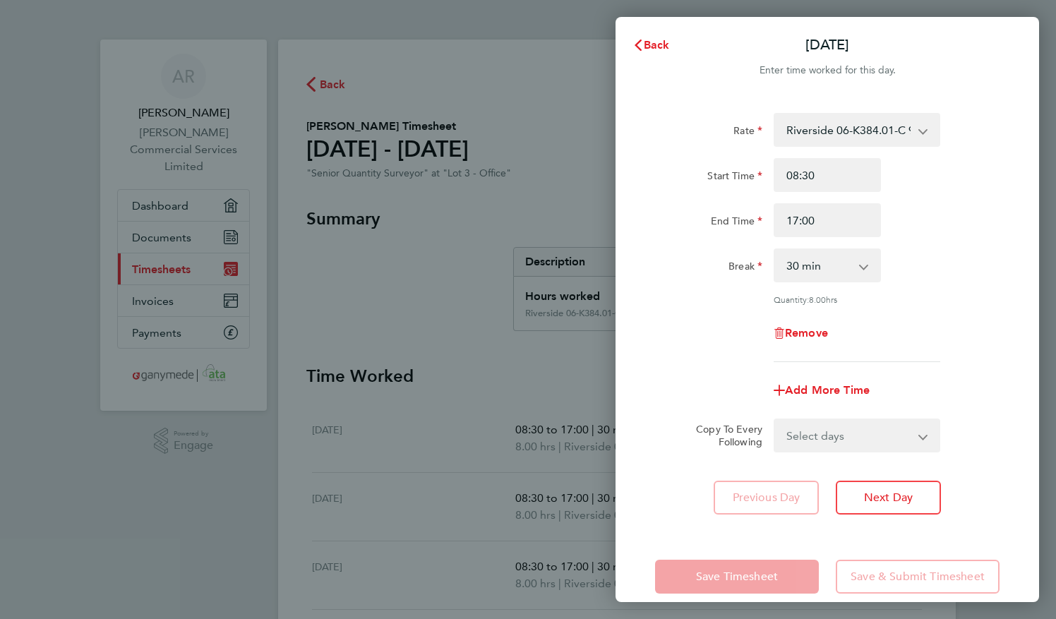
click at [903, 126] on select "Riverside 06-K384.01-C 9200060387P - 75.00 Crawley P2 03-K083.02-C 9200020190P …" at bounding box center [848, 129] width 147 height 31
select select "30"
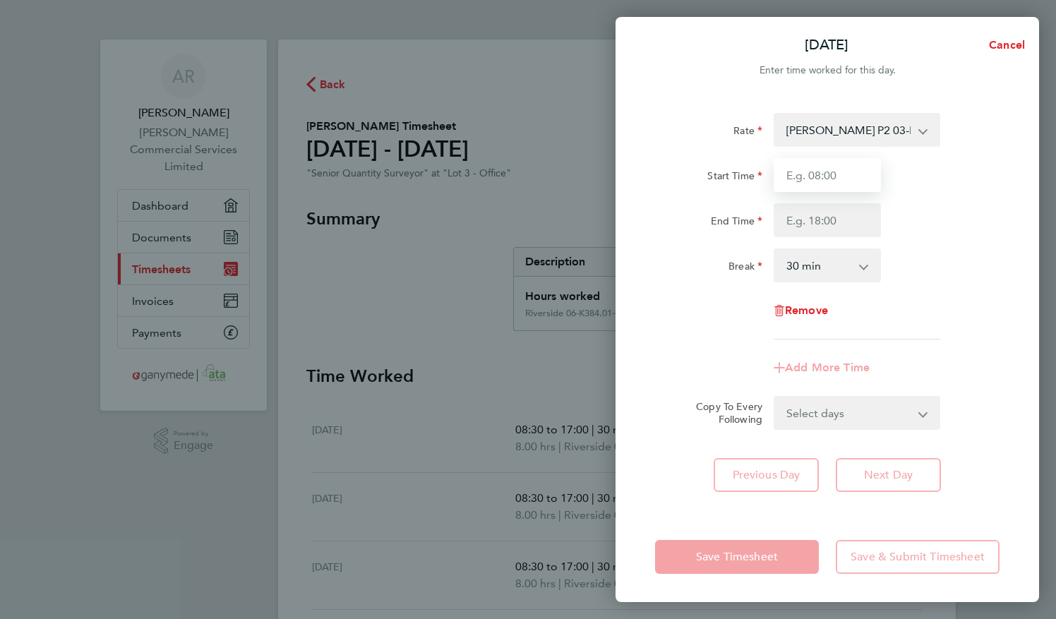
click at [830, 174] on input "Start Time" at bounding box center [827, 175] width 107 height 34
type input "08:30"
click at [831, 222] on input "End Time" at bounding box center [827, 220] width 107 height 34
type input "17:00"
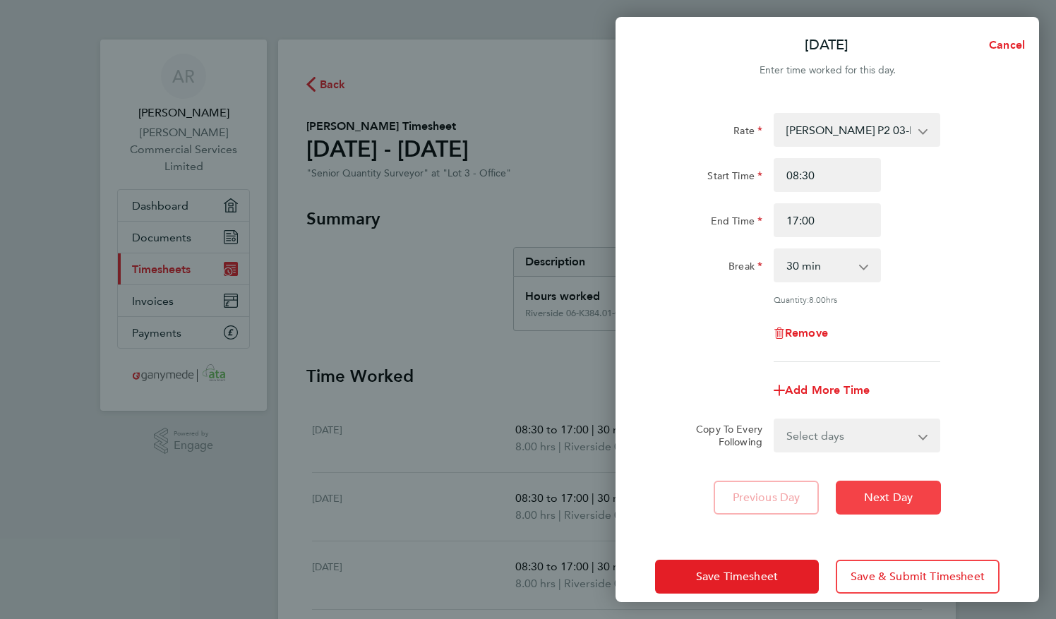
click at [888, 495] on span "Next Day" at bounding box center [888, 498] width 49 height 14
select select "30"
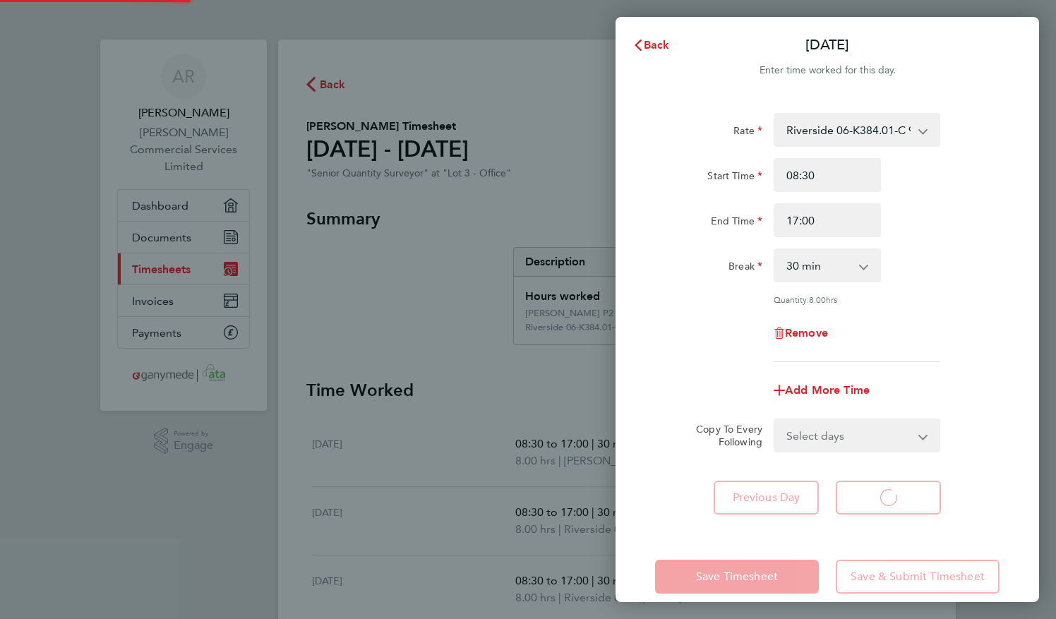
select select "30"
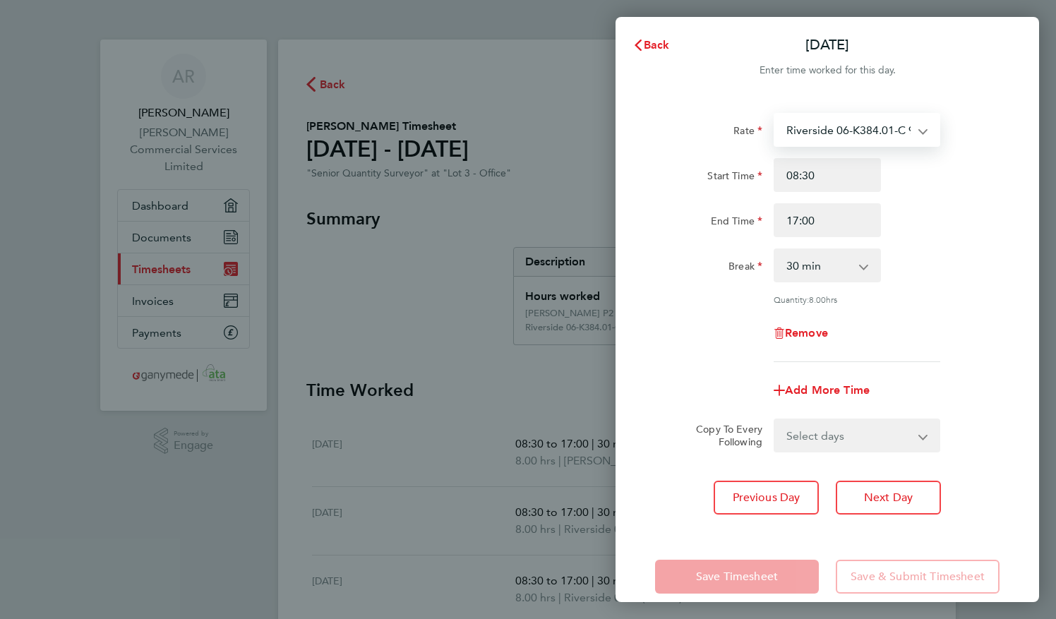
click at [897, 126] on select "Riverside 06-K384.01-C 9200060387P - 75.00 Crawley P2 03-K083.02-C 9200020190P …" at bounding box center [848, 129] width 147 height 31
select select "30"
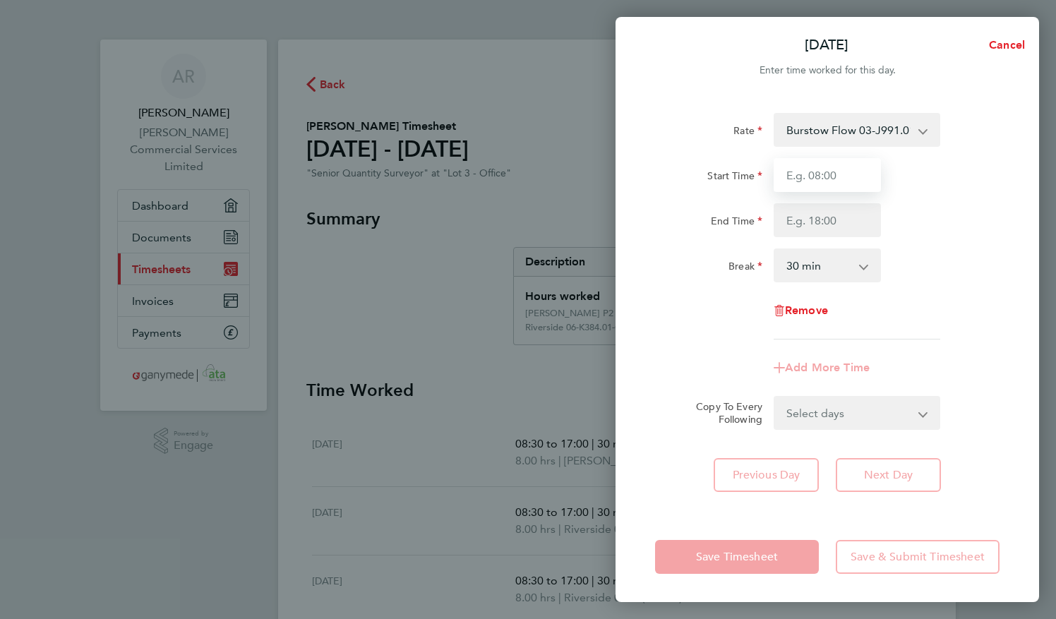
click at [812, 165] on input "Start Time" at bounding box center [827, 175] width 107 height 34
type input "08:30"
click at [816, 226] on input "End Time" at bounding box center [827, 220] width 107 height 34
type input "17:00"
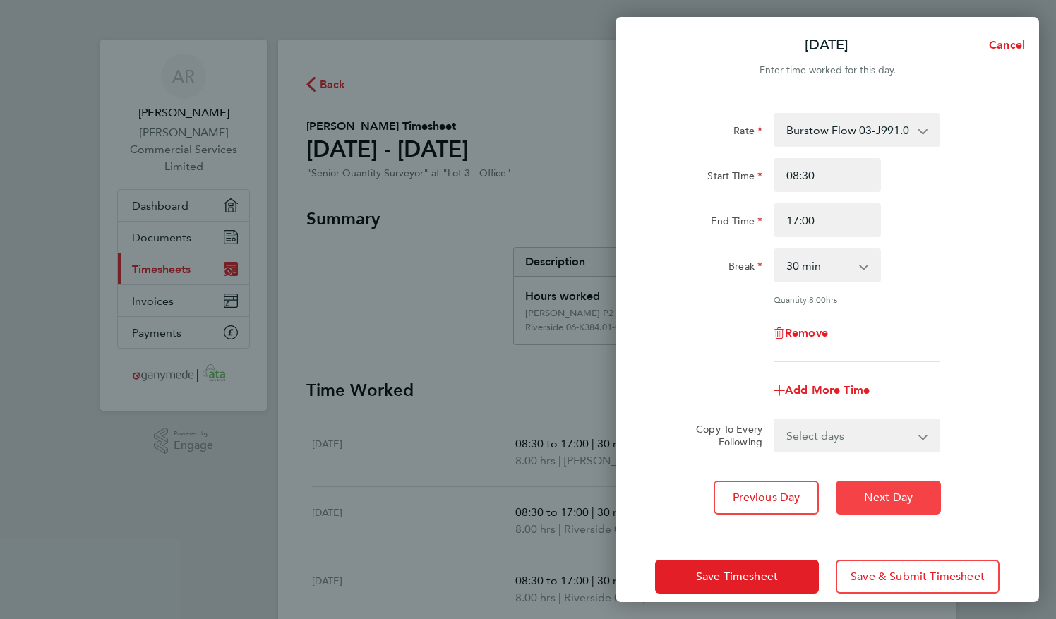
click at [891, 496] on span "Next Day" at bounding box center [888, 498] width 49 height 14
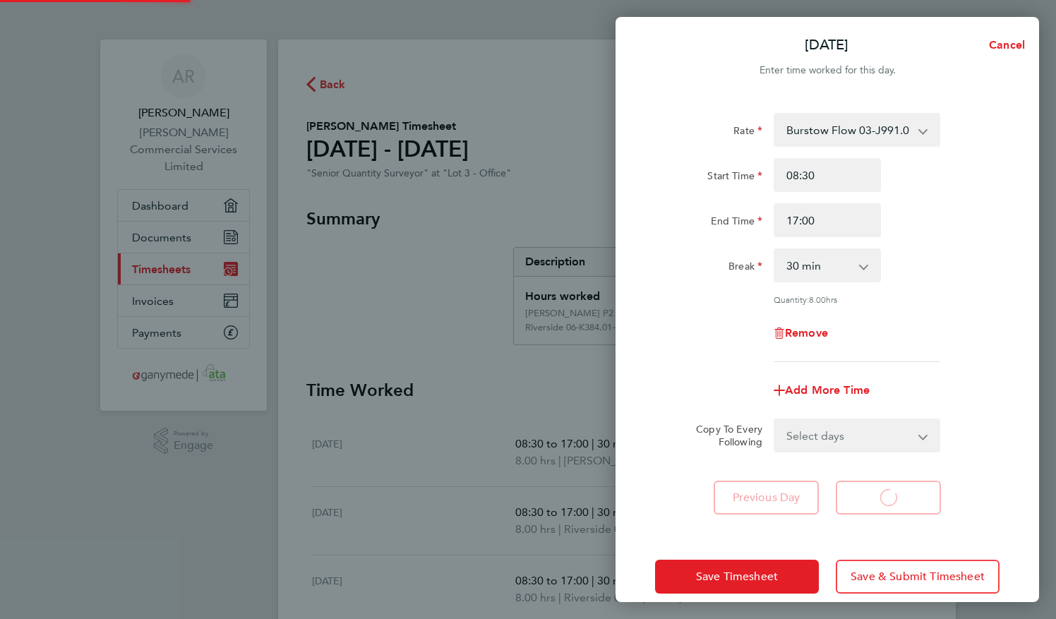
select select "30"
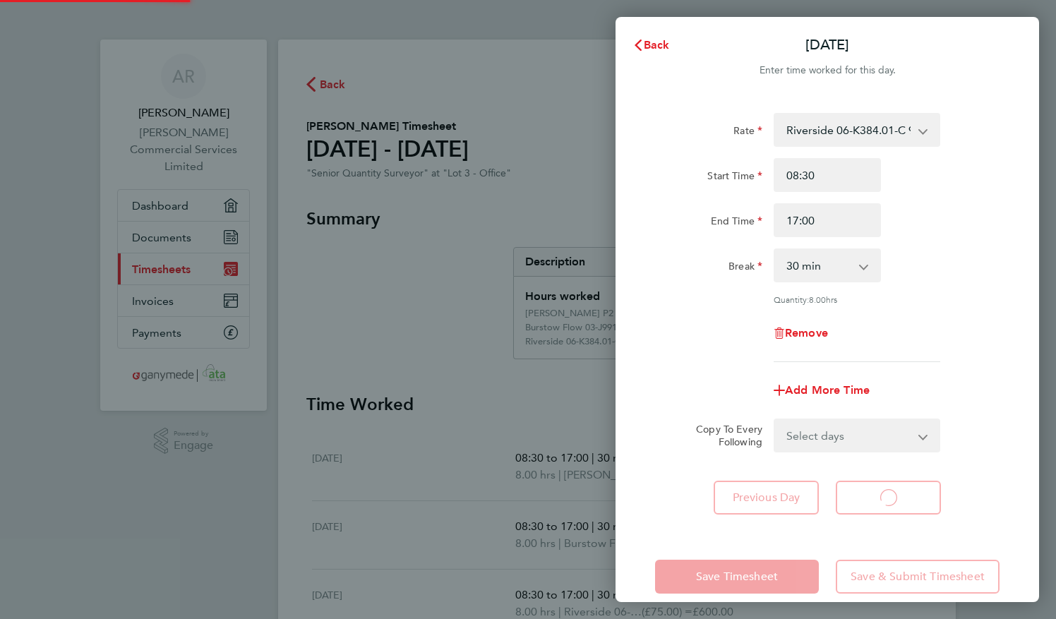
select select "30"
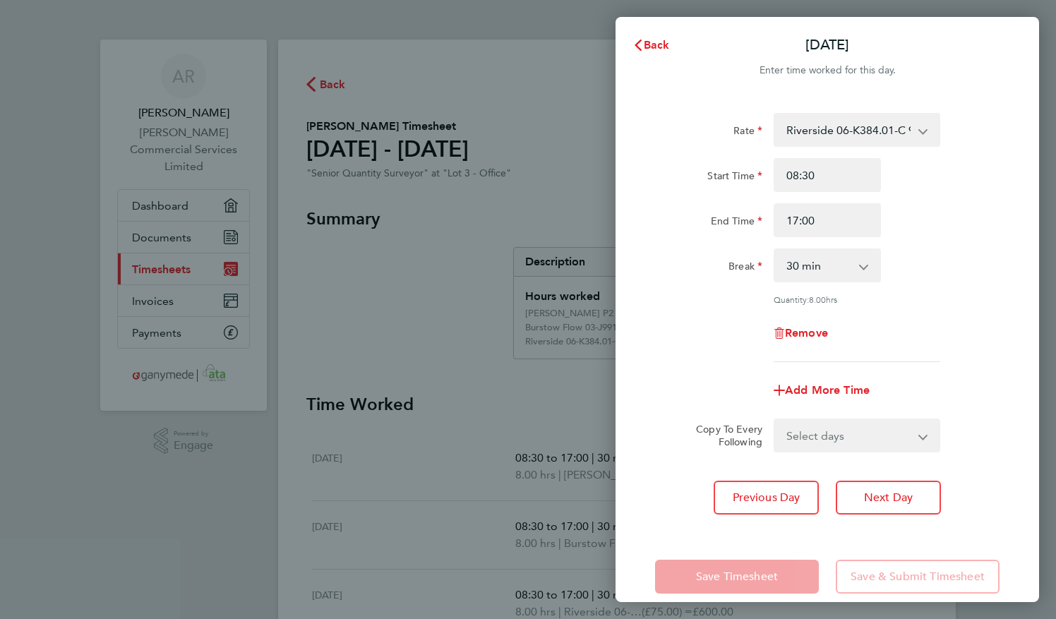
click at [913, 131] on select "Riverside 06-K384.01-C 9200060387P - 75.00 Crawley P2 03-K083.02-C 9200020190P …" at bounding box center [848, 129] width 147 height 31
select select "30"
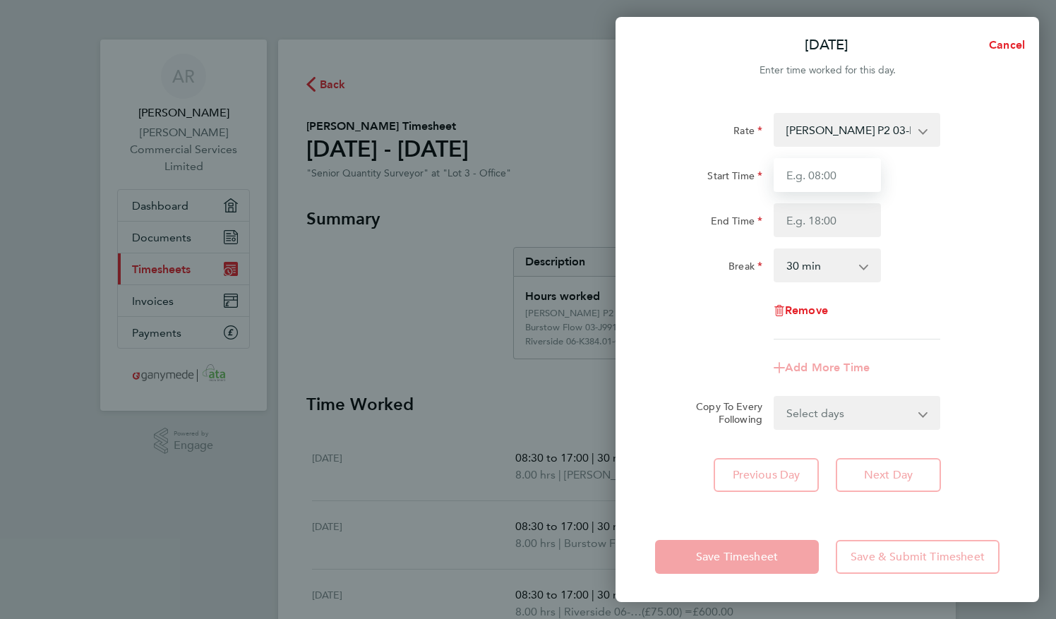
click at [831, 181] on input "Start Time" at bounding box center [827, 175] width 107 height 34
type input "08:30"
click at [828, 222] on input "End Time" at bounding box center [827, 220] width 107 height 34
type input "17:00"
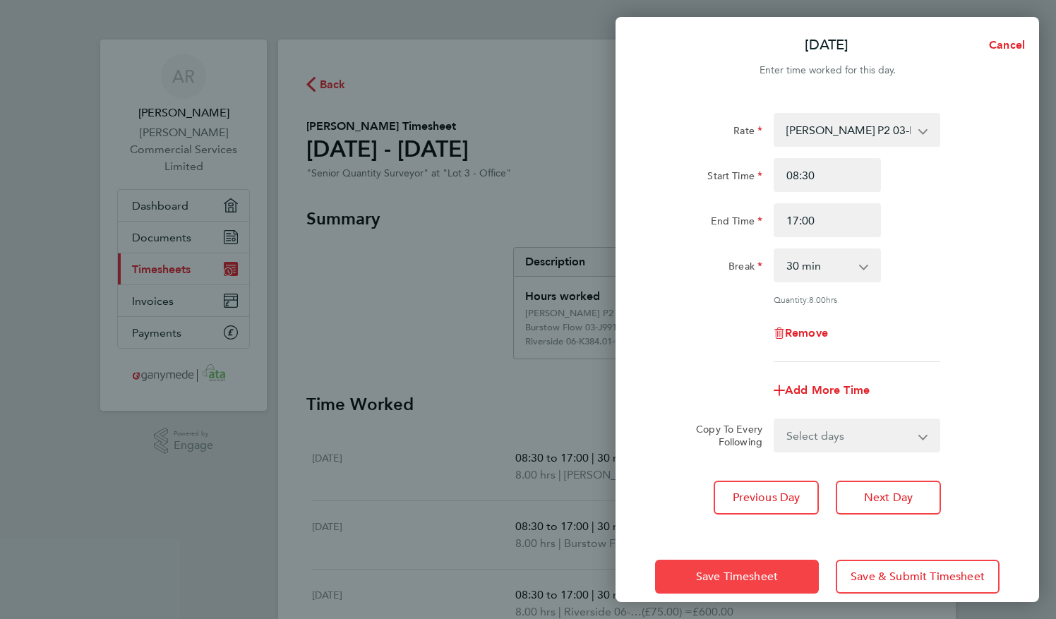
click at [743, 575] on span "Save Timesheet" at bounding box center [737, 577] width 82 height 14
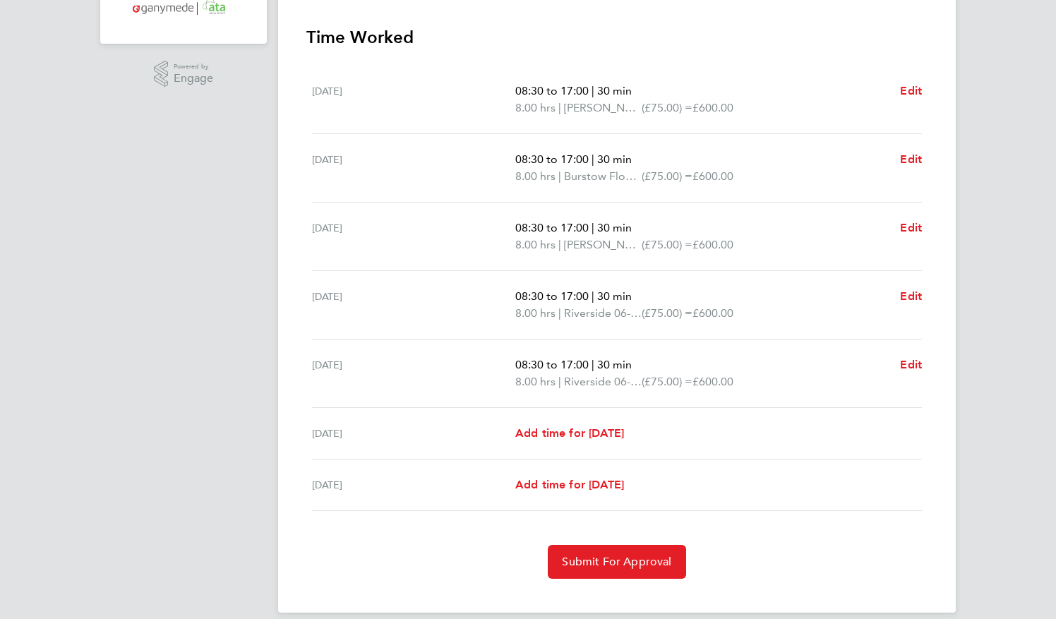
scroll to position [381, 0]
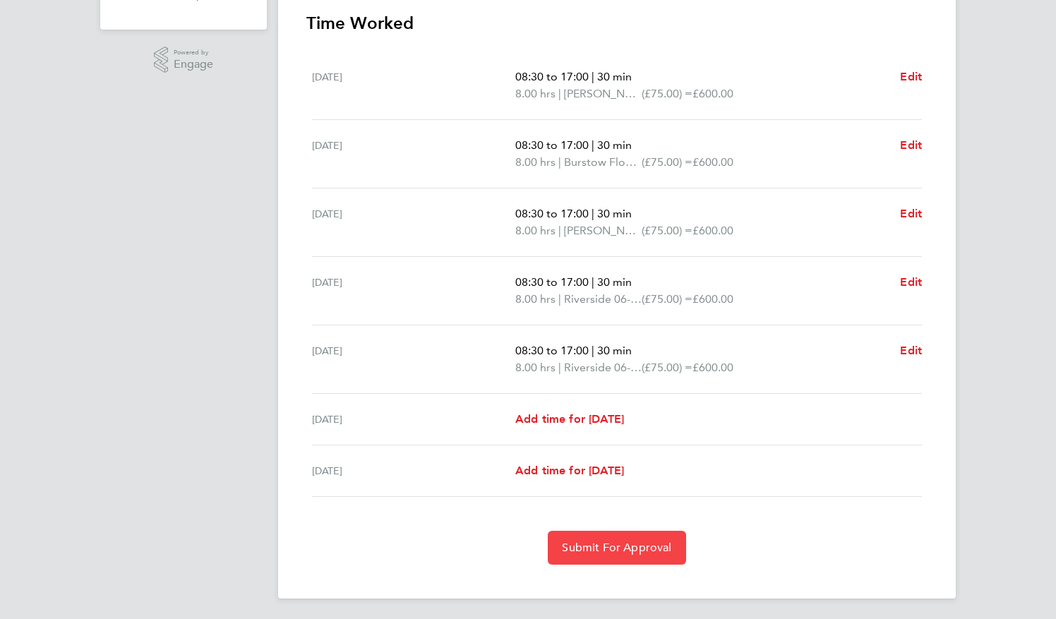
click at [630, 545] on span "Submit For Approval" at bounding box center [616, 548] width 109 height 14
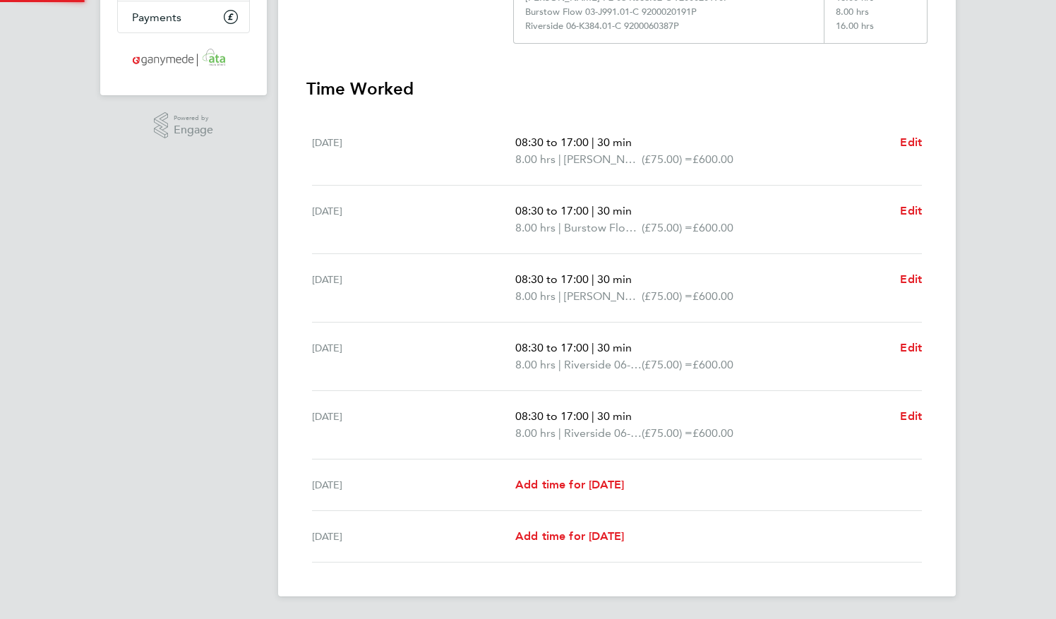
scroll to position [313, 0]
